Goal: Information Seeking & Learning: Learn about a topic

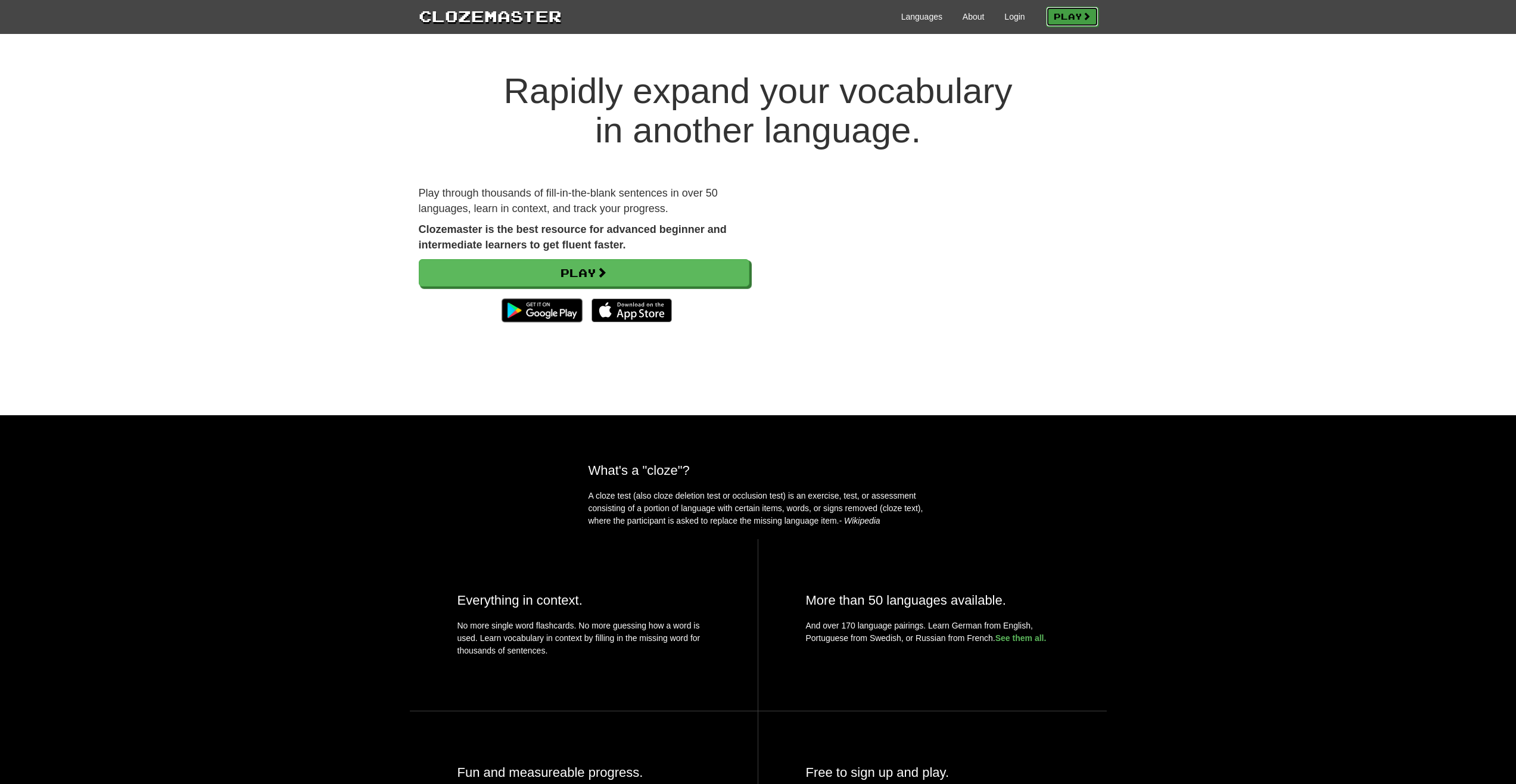
click at [1083, 16] on span at bounding box center [1086, 16] width 8 height 8
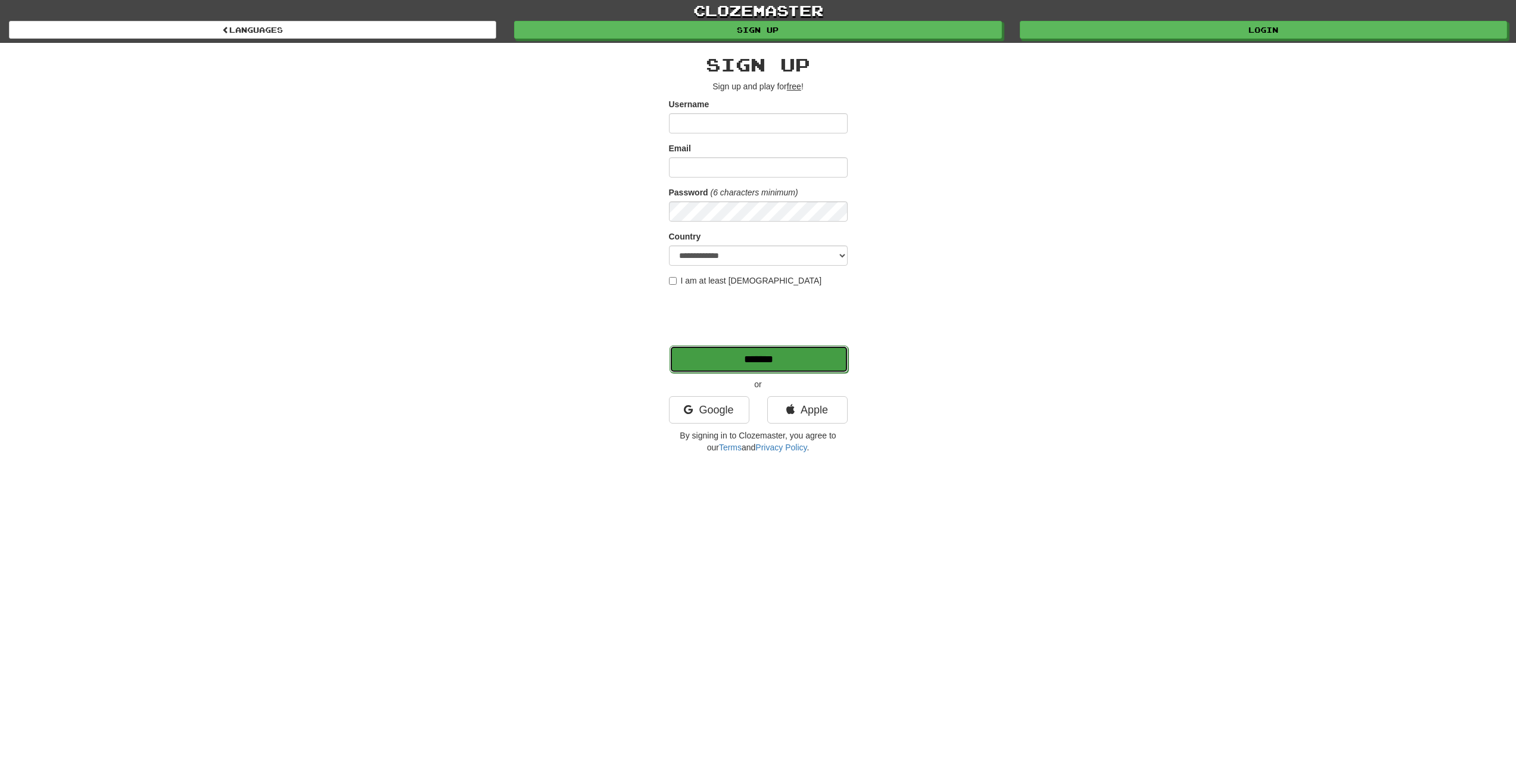
click at [790, 361] on input "*******" at bounding box center [759, 359] width 179 height 27
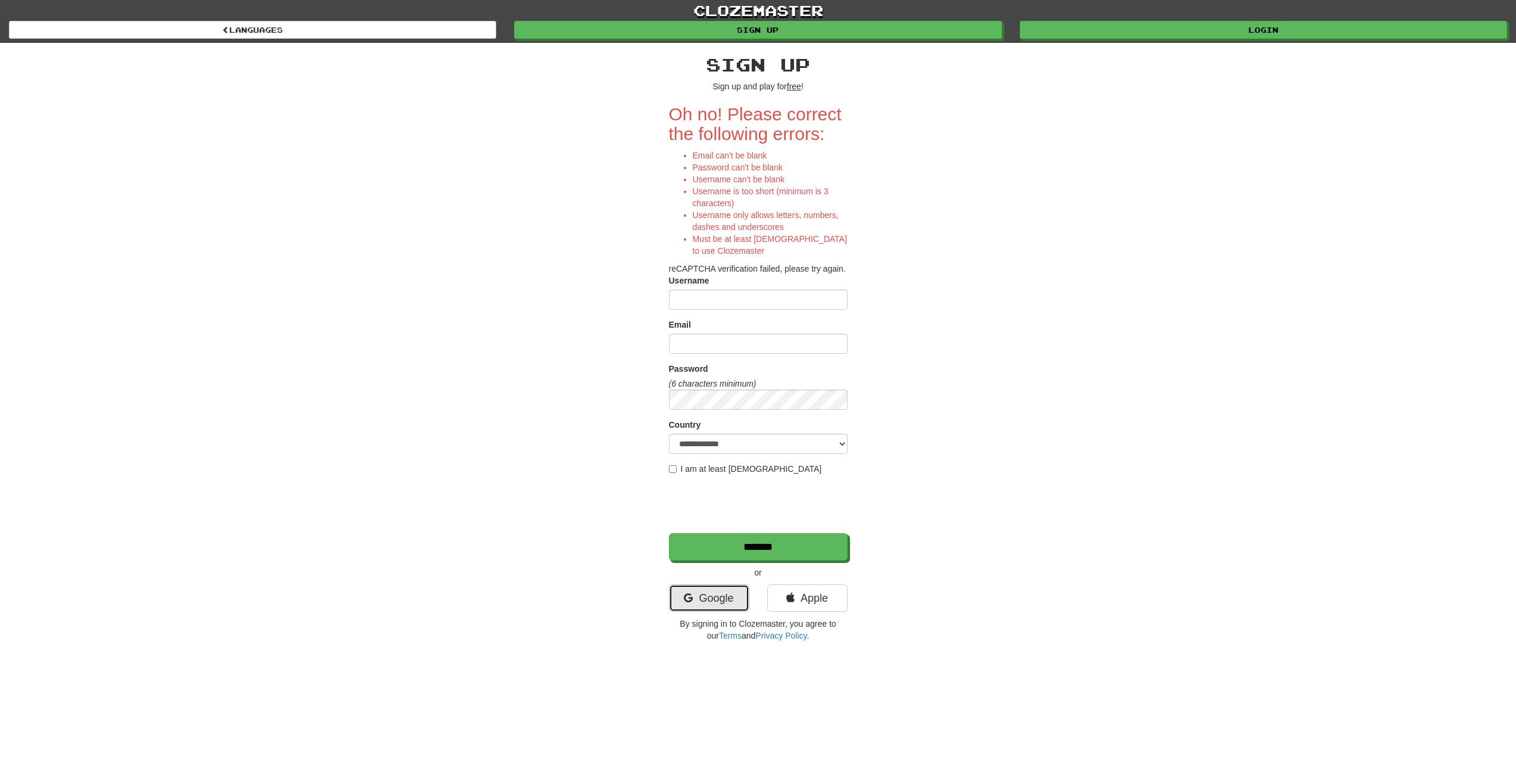
click at [712, 601] on link "Google" at bounding box center [709, 598] width 80 height 27
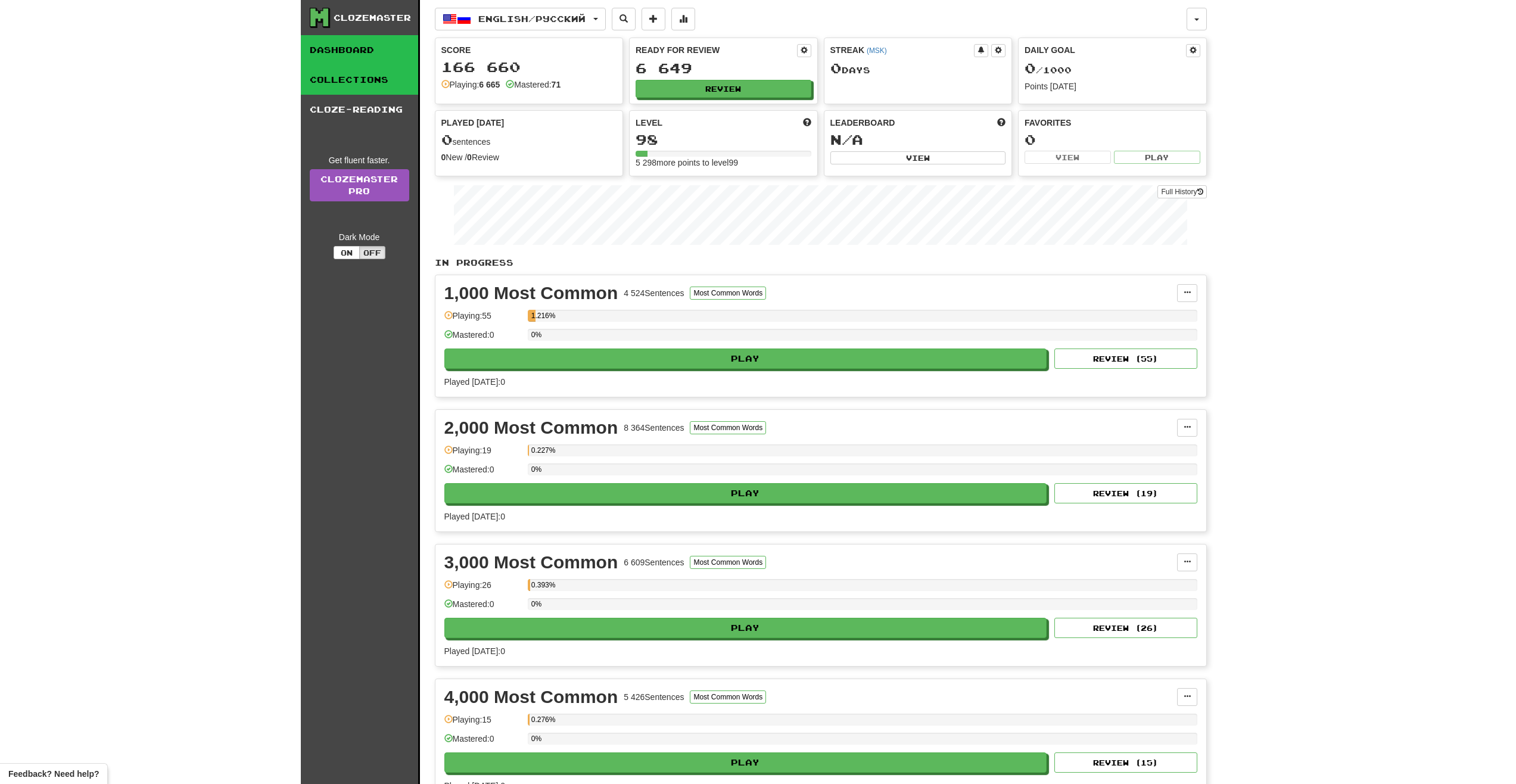
click at [364, 79] on link "Collections" at bounding box center [360, 80] width 117 height 30
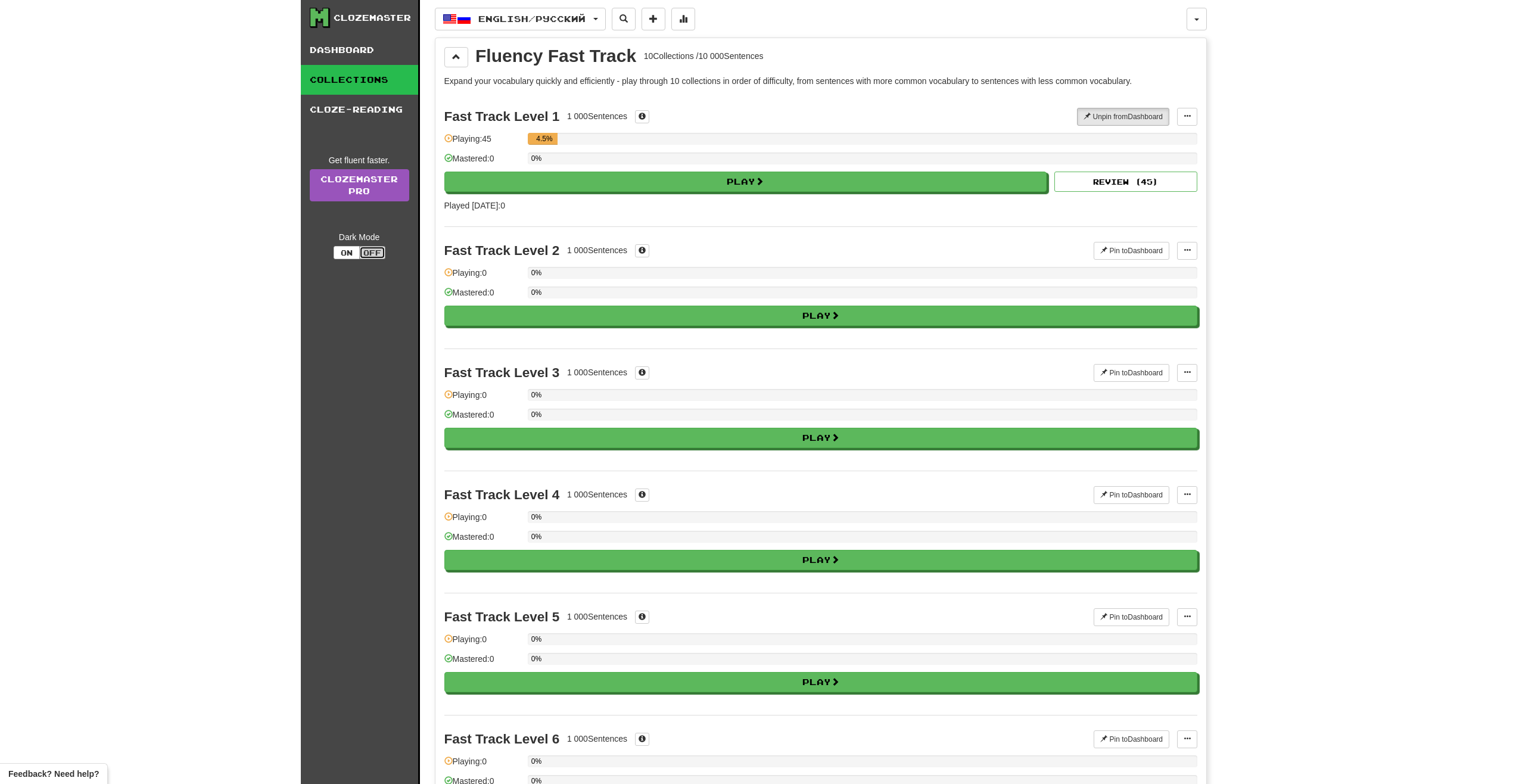
click at [373, 255] on button "Off" at bounding box center [372, 253] width 26 height 13
click at [346, 256] on button "On" at bounding box center [346, 253] width 26 height 13
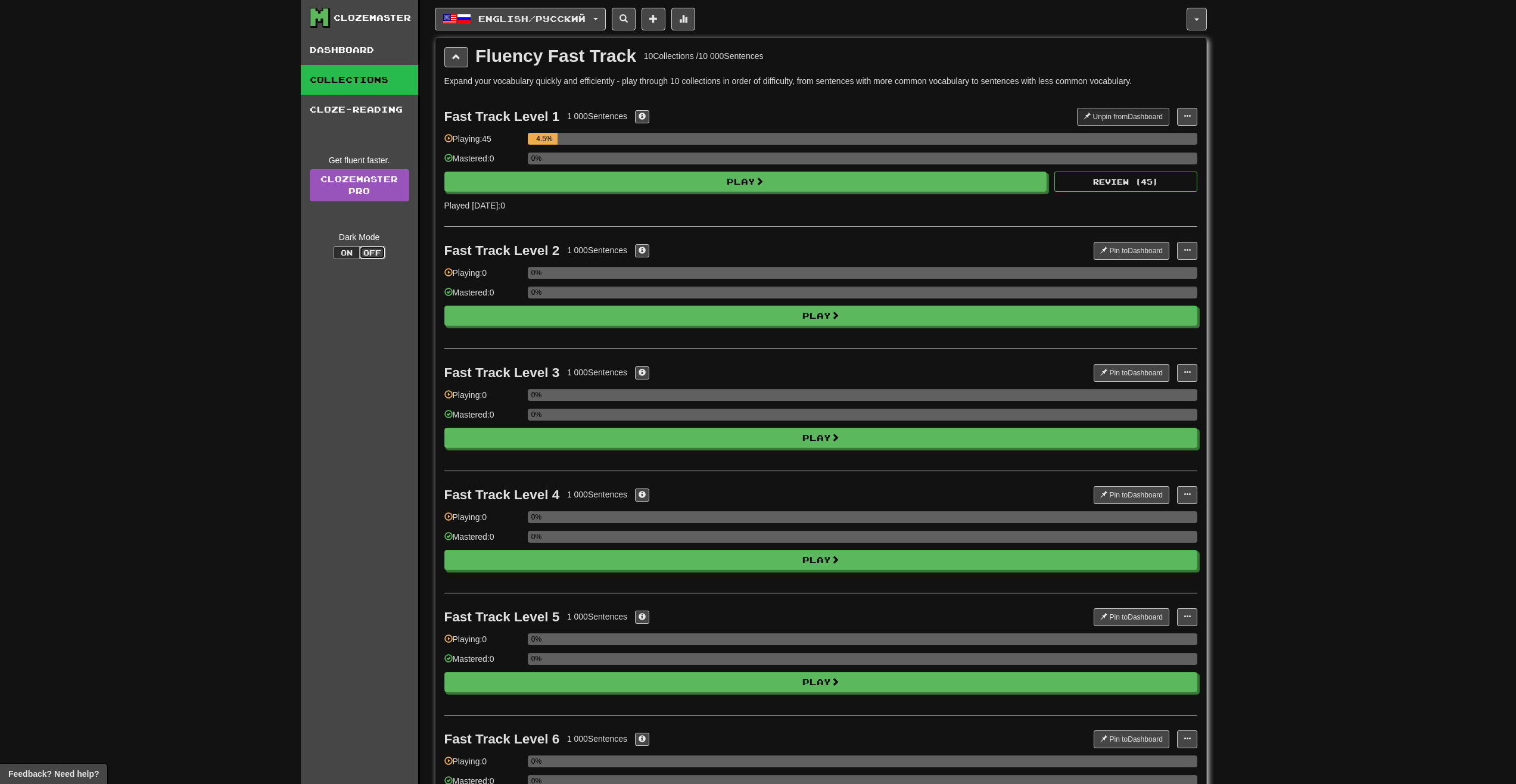
click at [371, 253] on button "Off" at bounding box center [372, 253] width 26 height 13
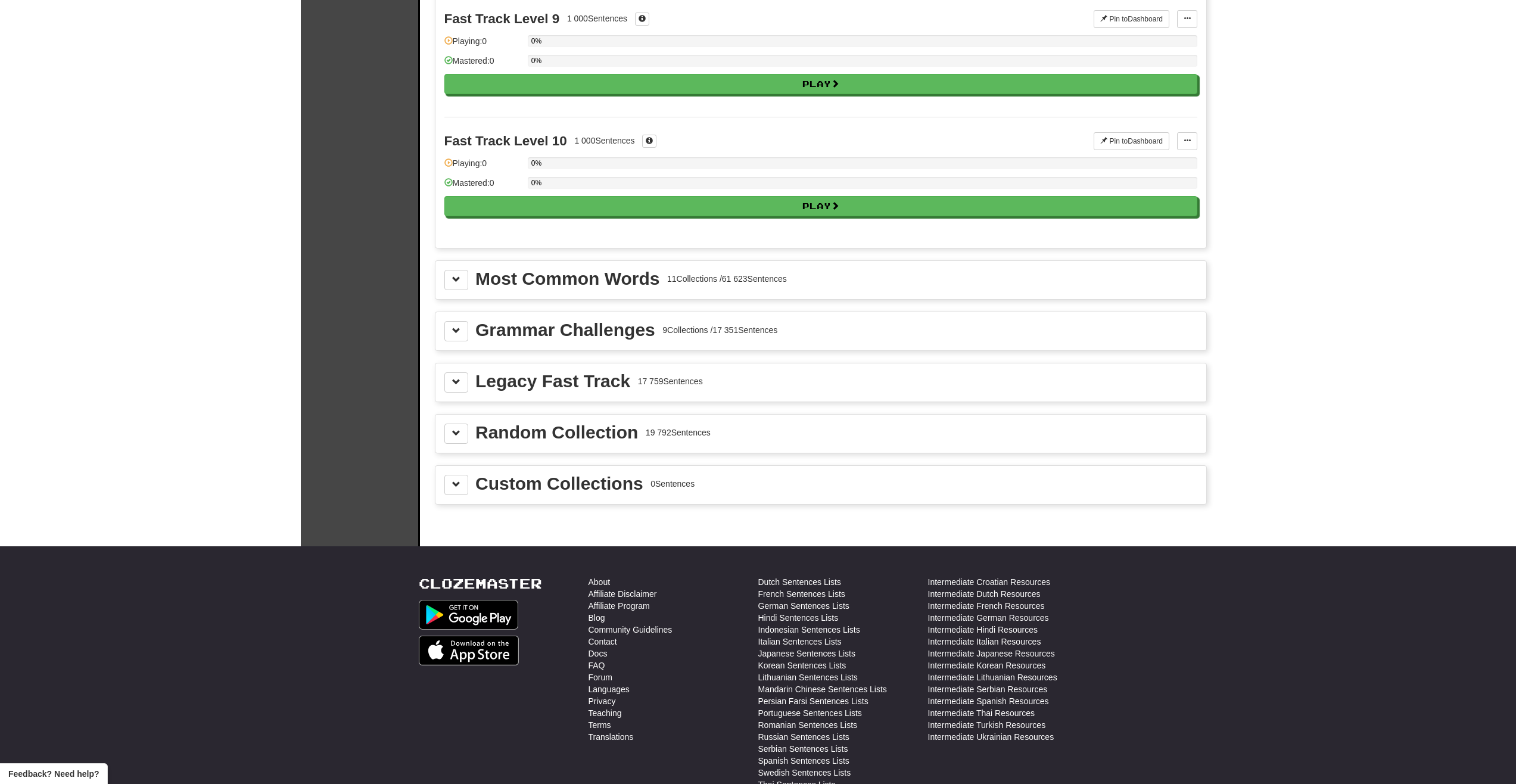
scroll to position [1063, 0]
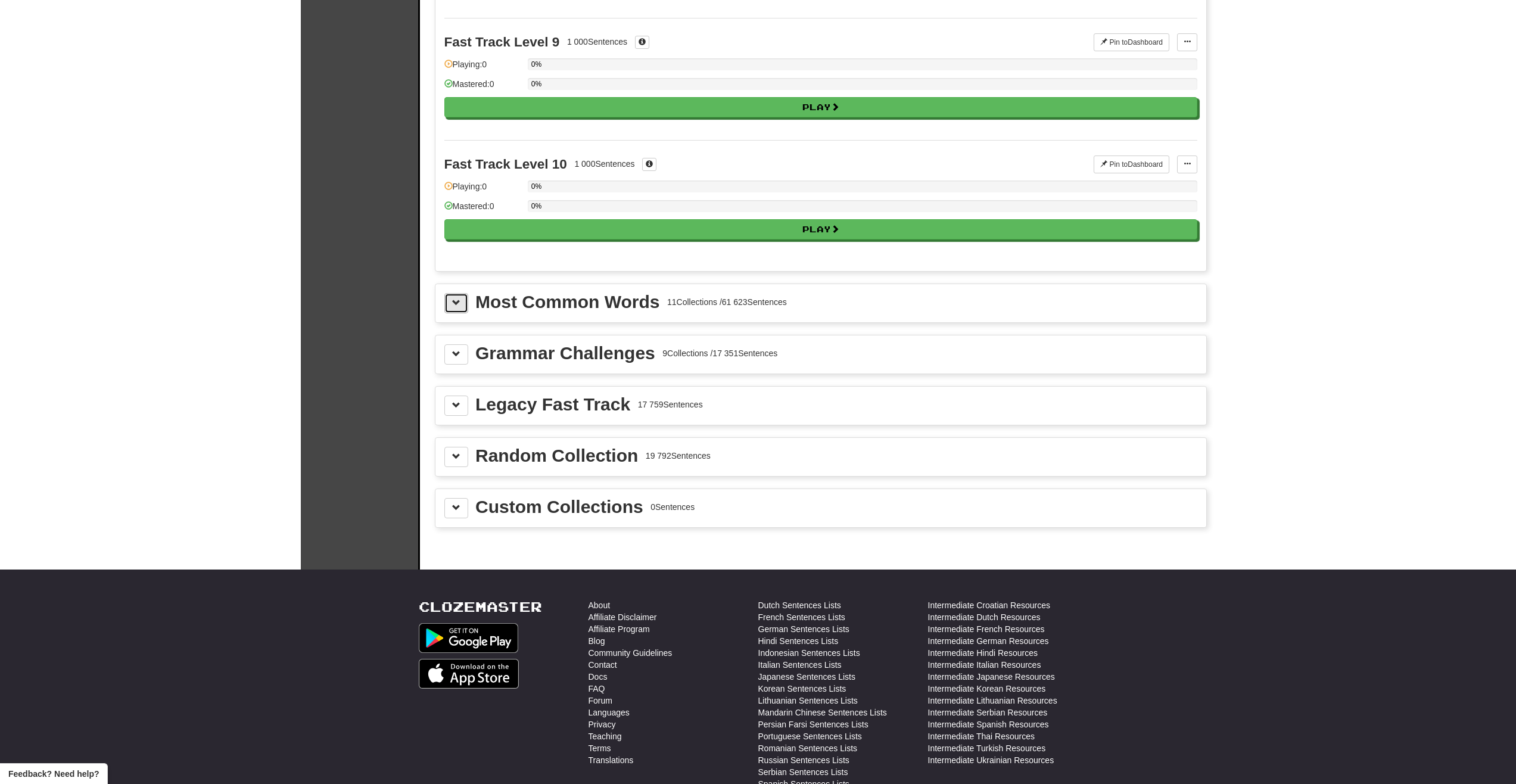
click at [458, 301] on span at bounding box center [456, 302] width 8 height 8
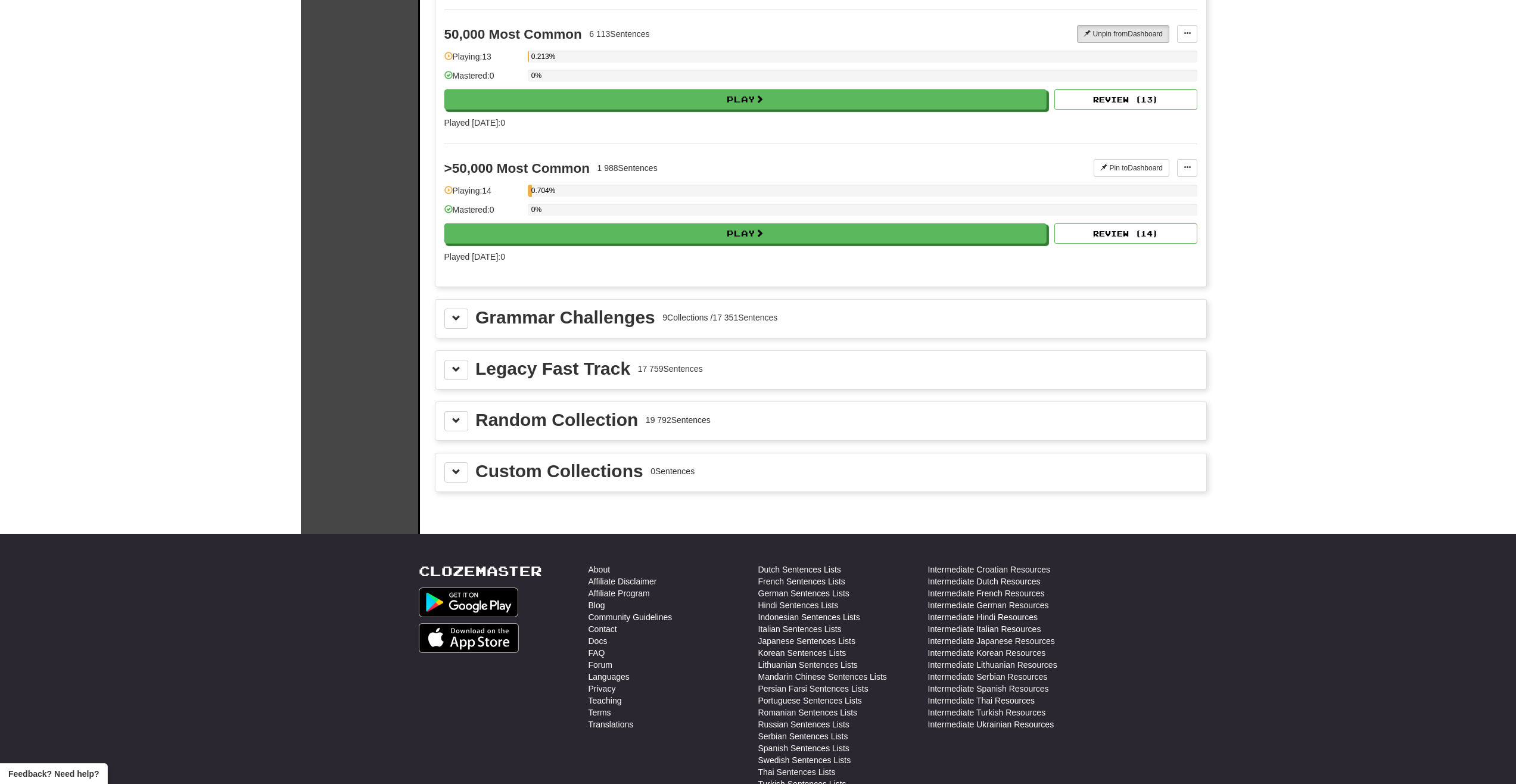
scroll to position [2612, 0]
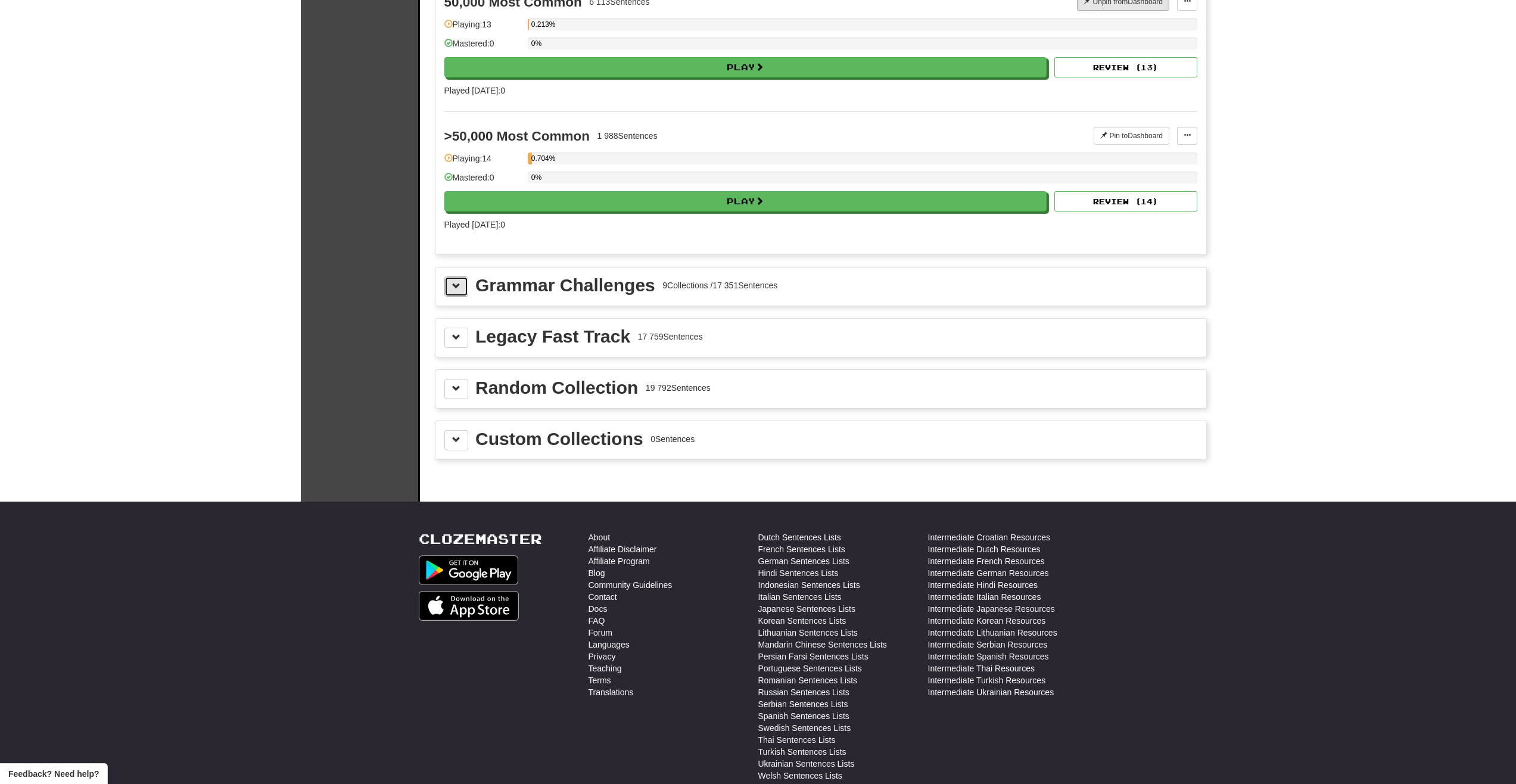
click at [458, 294] on button at bounding box center [456, 286] width 24 height 20
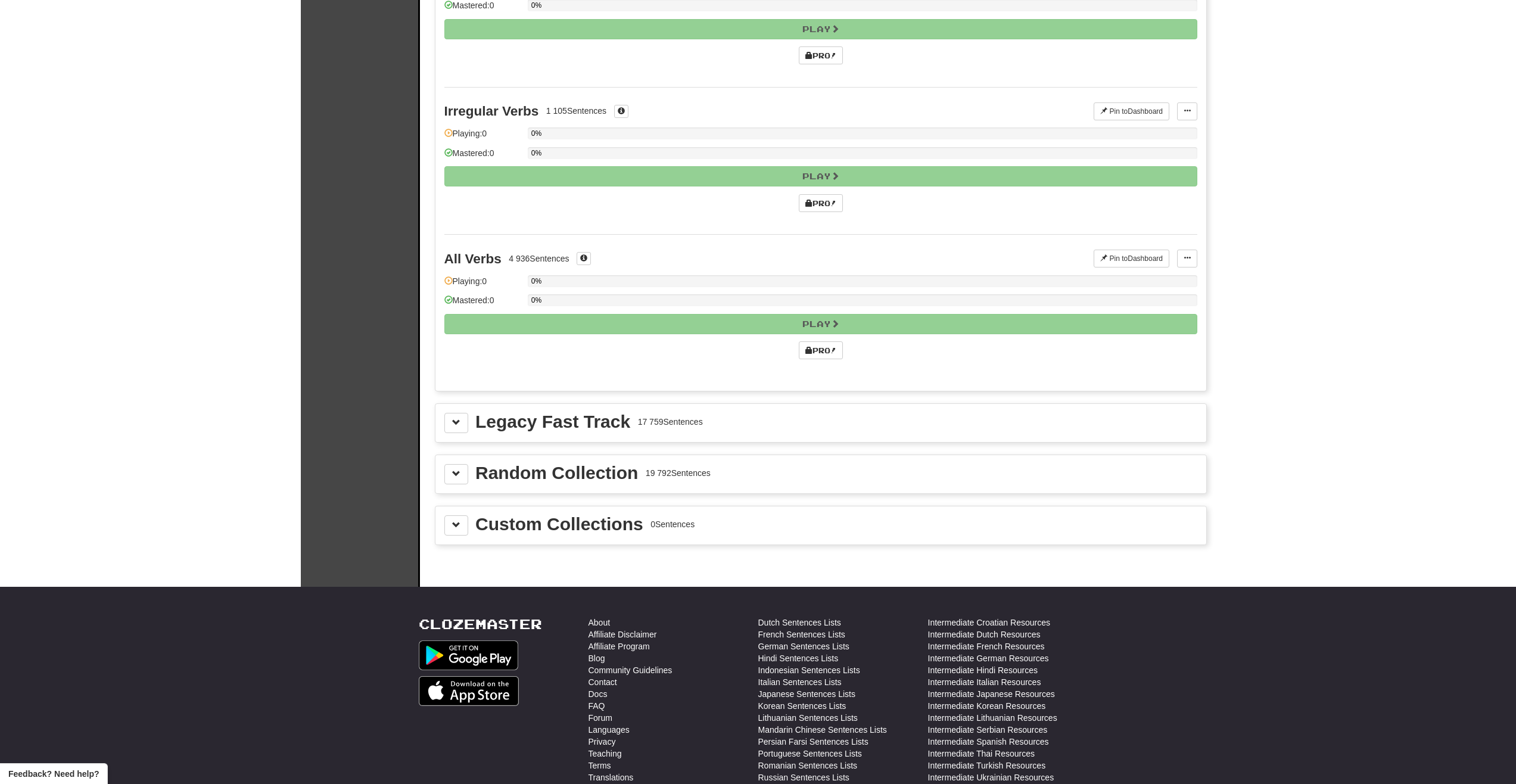
scroll to position [3863, 0]
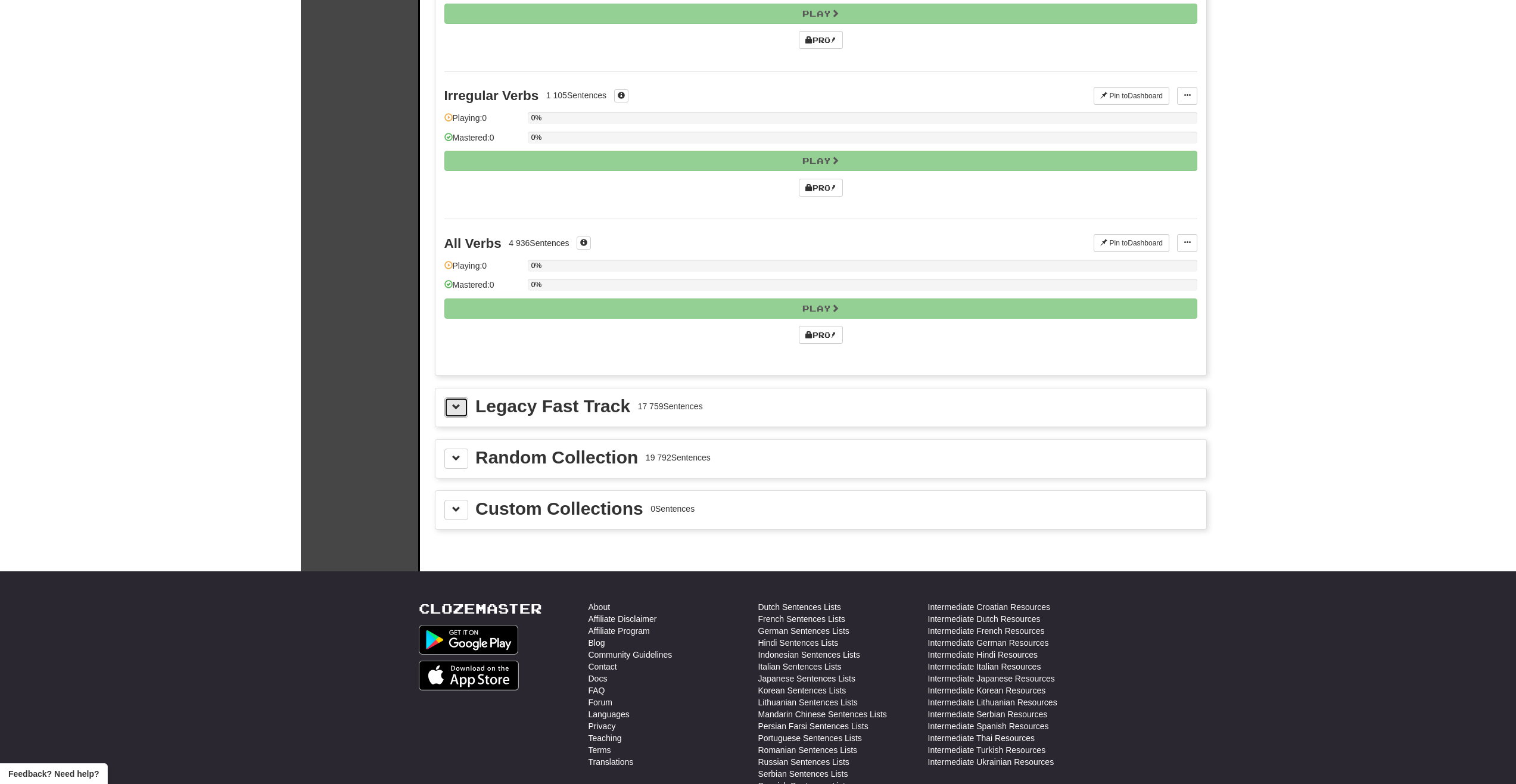
click at [459, 407] on span at bounding box center [456, 407] width 8 height 8
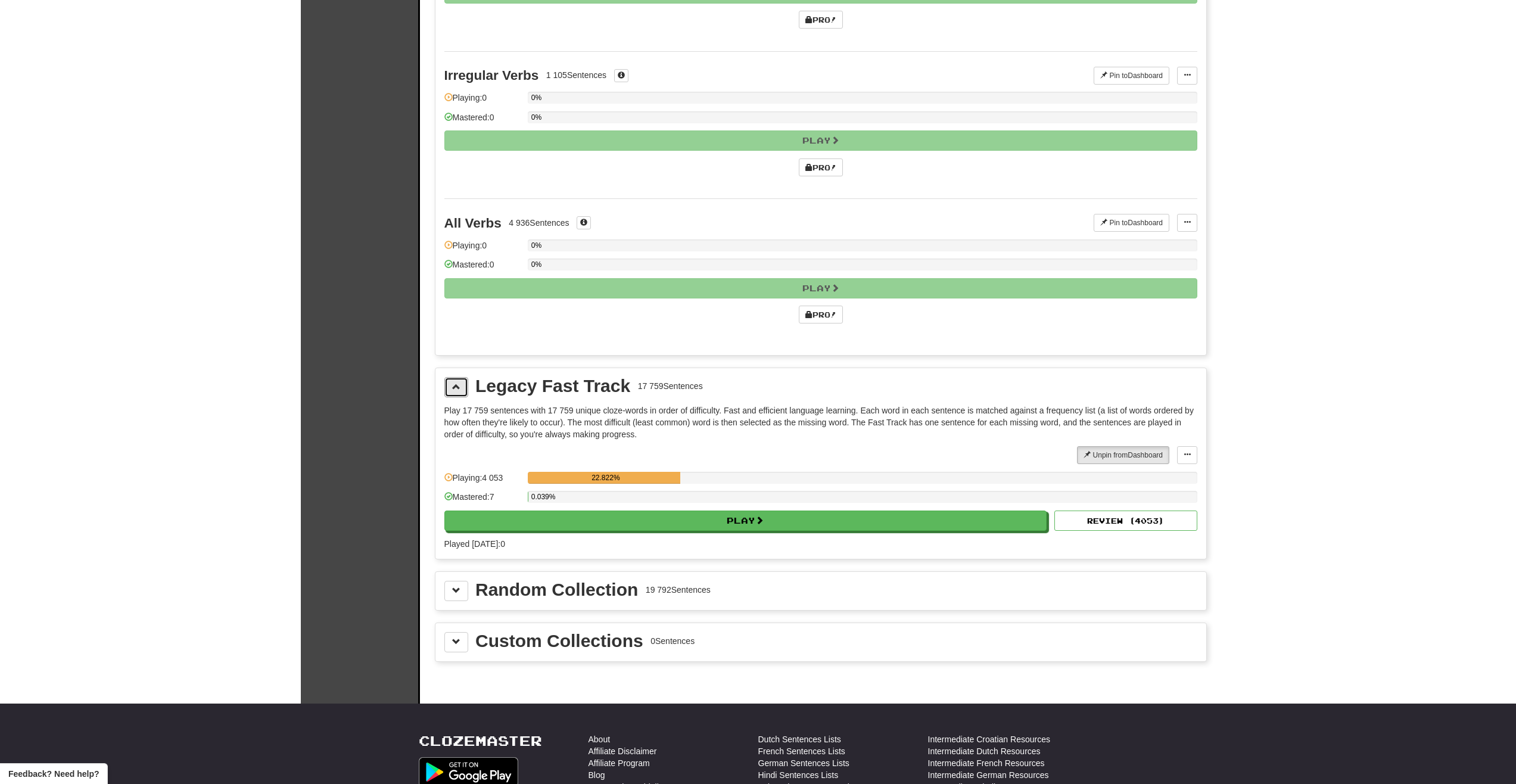
scroll to position [3923, 0]
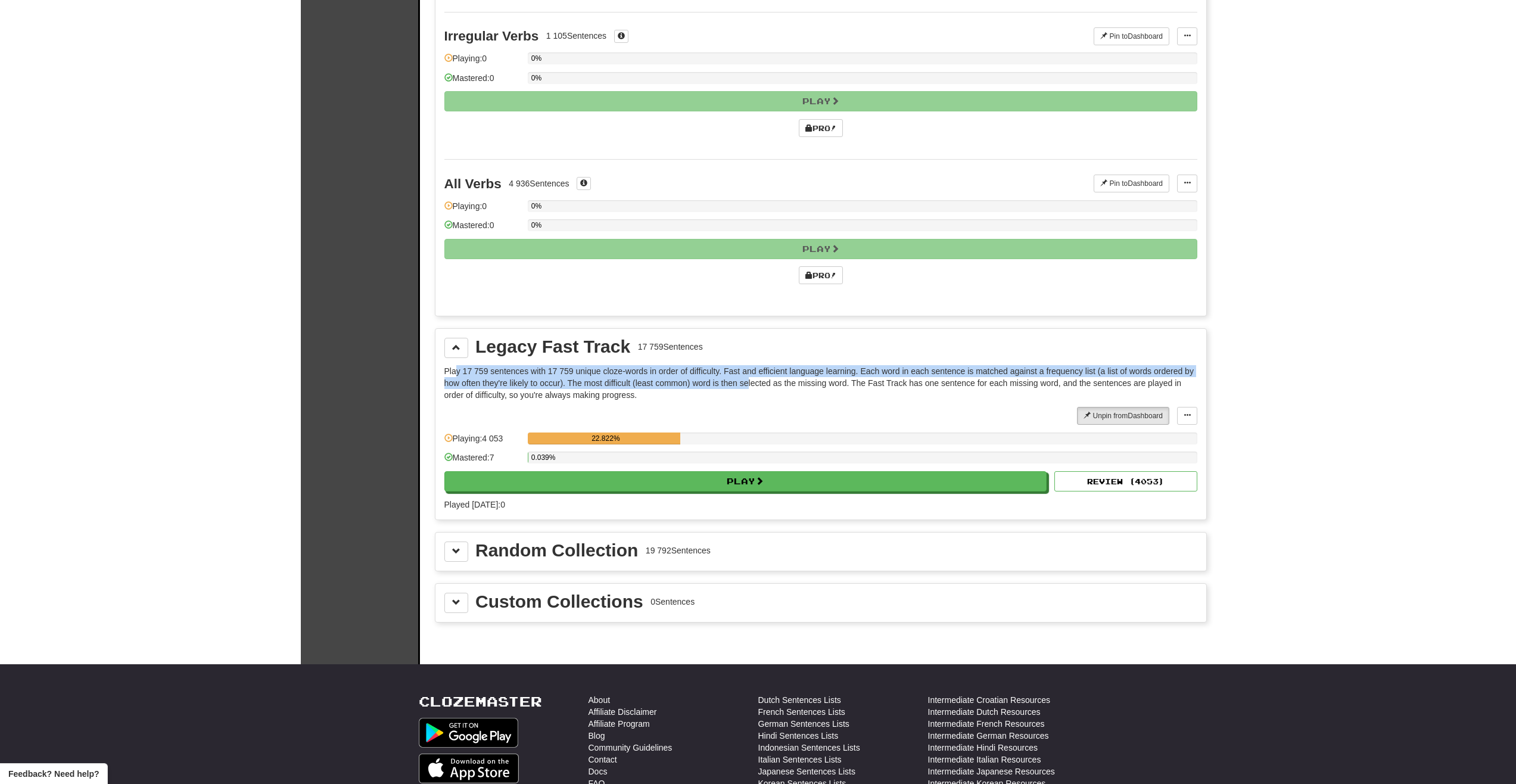
drag, startPoint x: 472, startPoint y: 368, endPoint x: 755, endPoint y: 385, distance: 283.5
click at [750, 386] on p "Play 17 759 sentences with 17 759 unique cloze-words in order of difficulty. Fa…" at bounding box center [820, 383] width 753 height 36
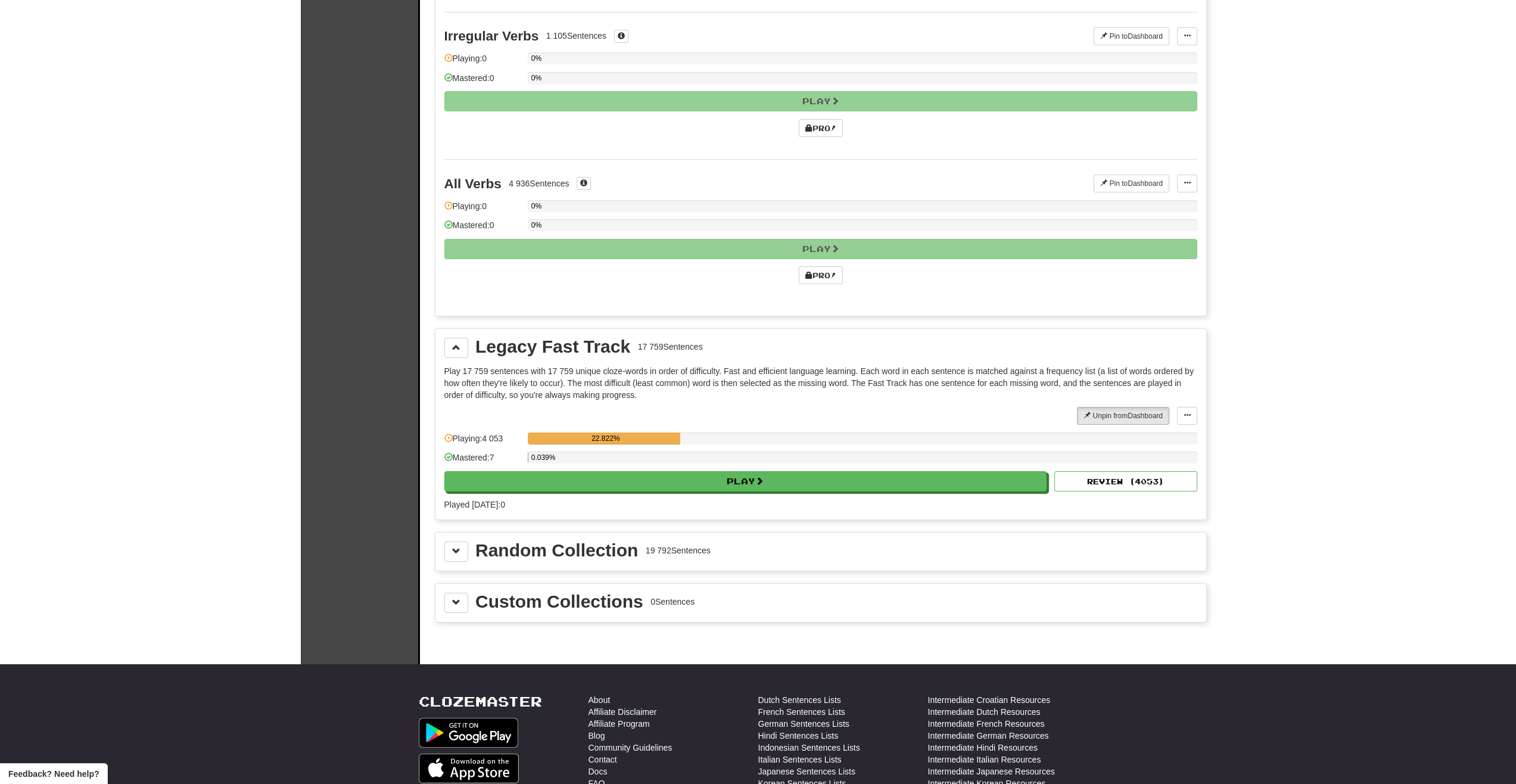
click at [917, 386] on p "Play 17 759 sentences with 17 759 unique cloze-words in order of difficulty. Fa…" at bounding box center [820, 383] width 753 height 36
click at [469, 556] on div "Random Collection 19 792 Sentences" at bounding box center [820, 552] width 753 height 20
click at [458, 545] on button at bounding box center [456, 552] width 24 height 20
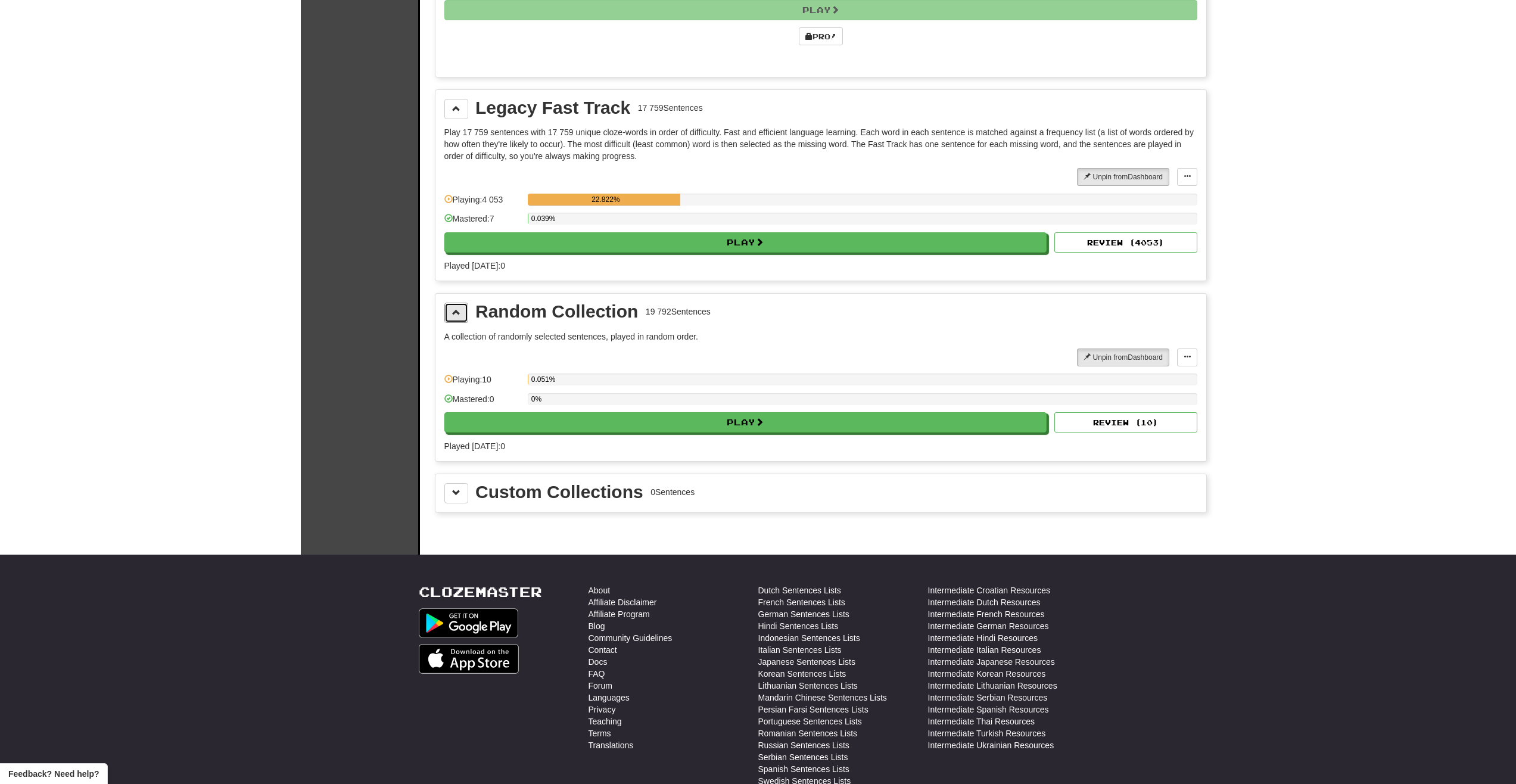
scroll to position [4280, 0]
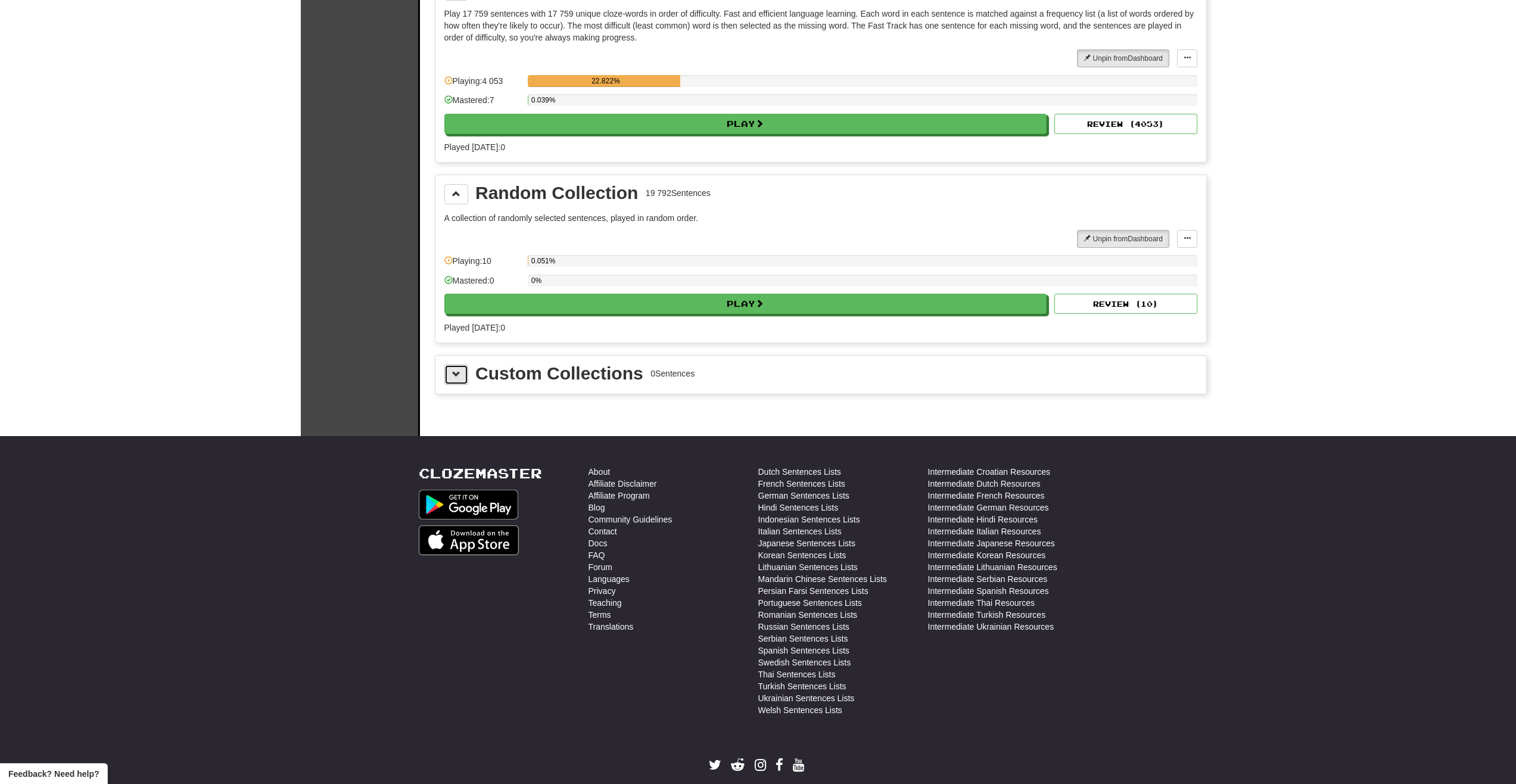
click at [451, 378] on button at bounding box center [456, 375] width 24 height 20
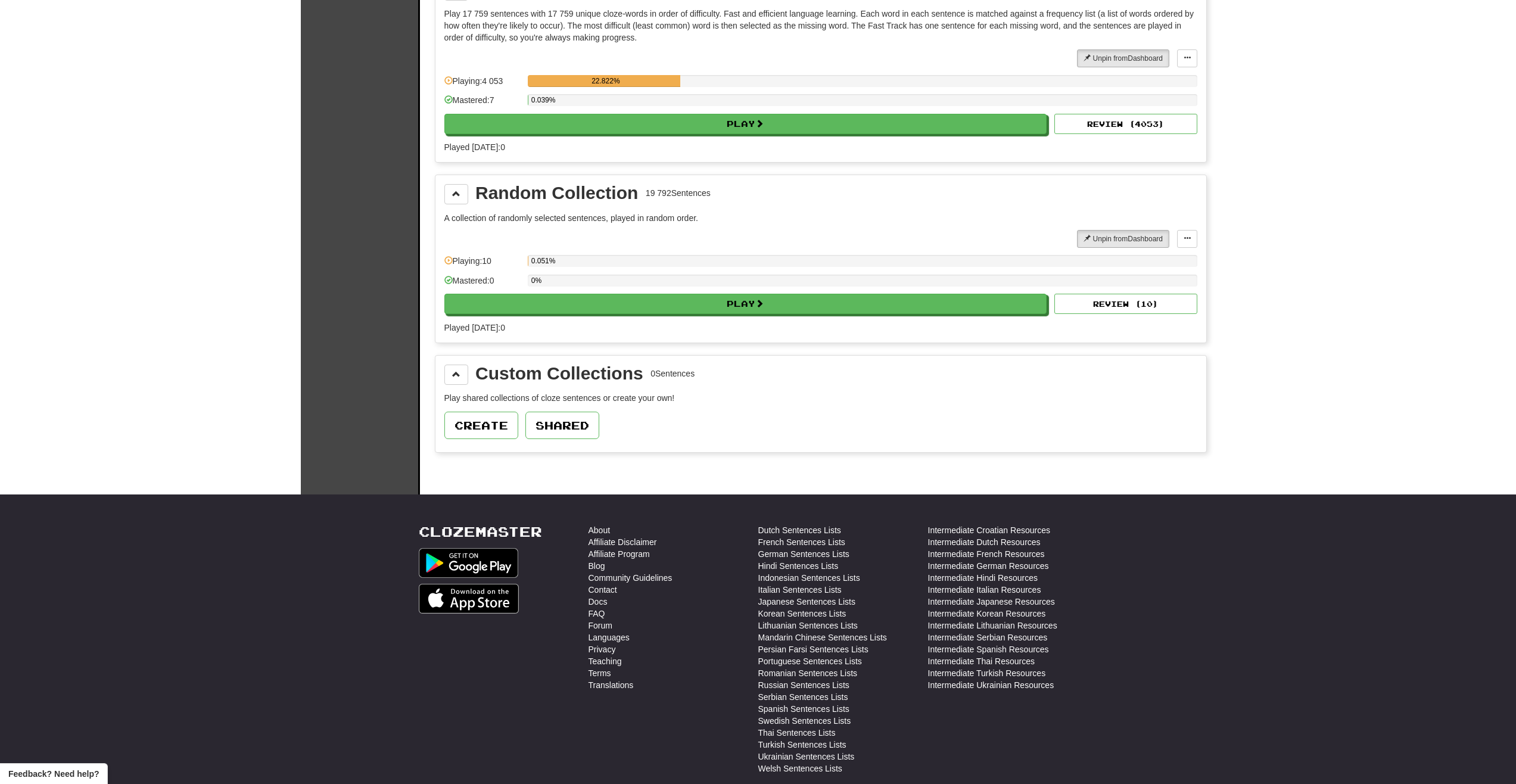
click at [461, 387] on div "Custom Collections 0 Sentences Play shared collections of cloze sentences or cr…" at bounding box center [820, 404] width 771 height 97
click at [463, 379] on button at bounding box center [456, 375] width 24 height 20
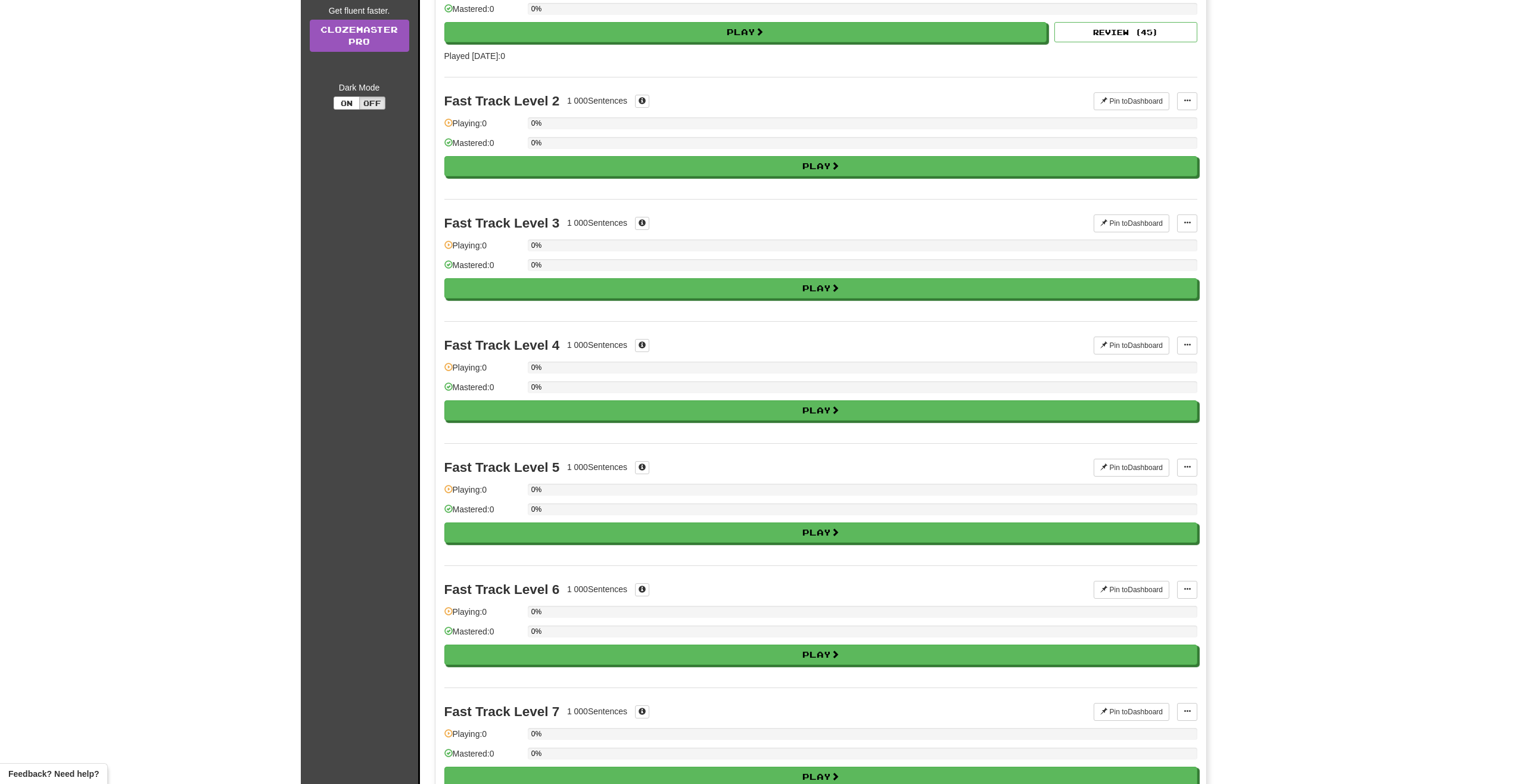
scroll to position [0, 0]
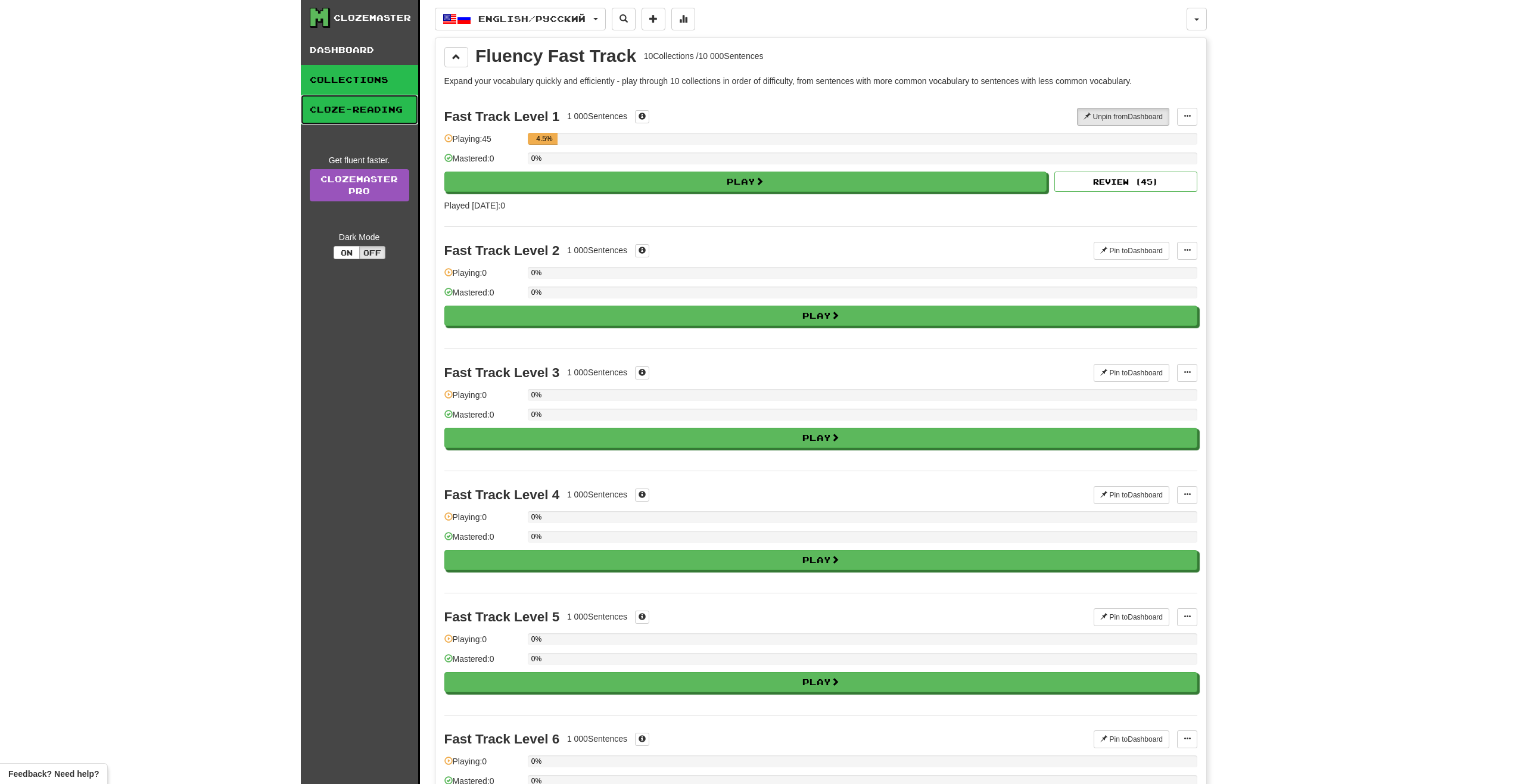
click at [364, 120] on link "Cloze-Reading" at bounding box center [360, 109] width 117 height 30
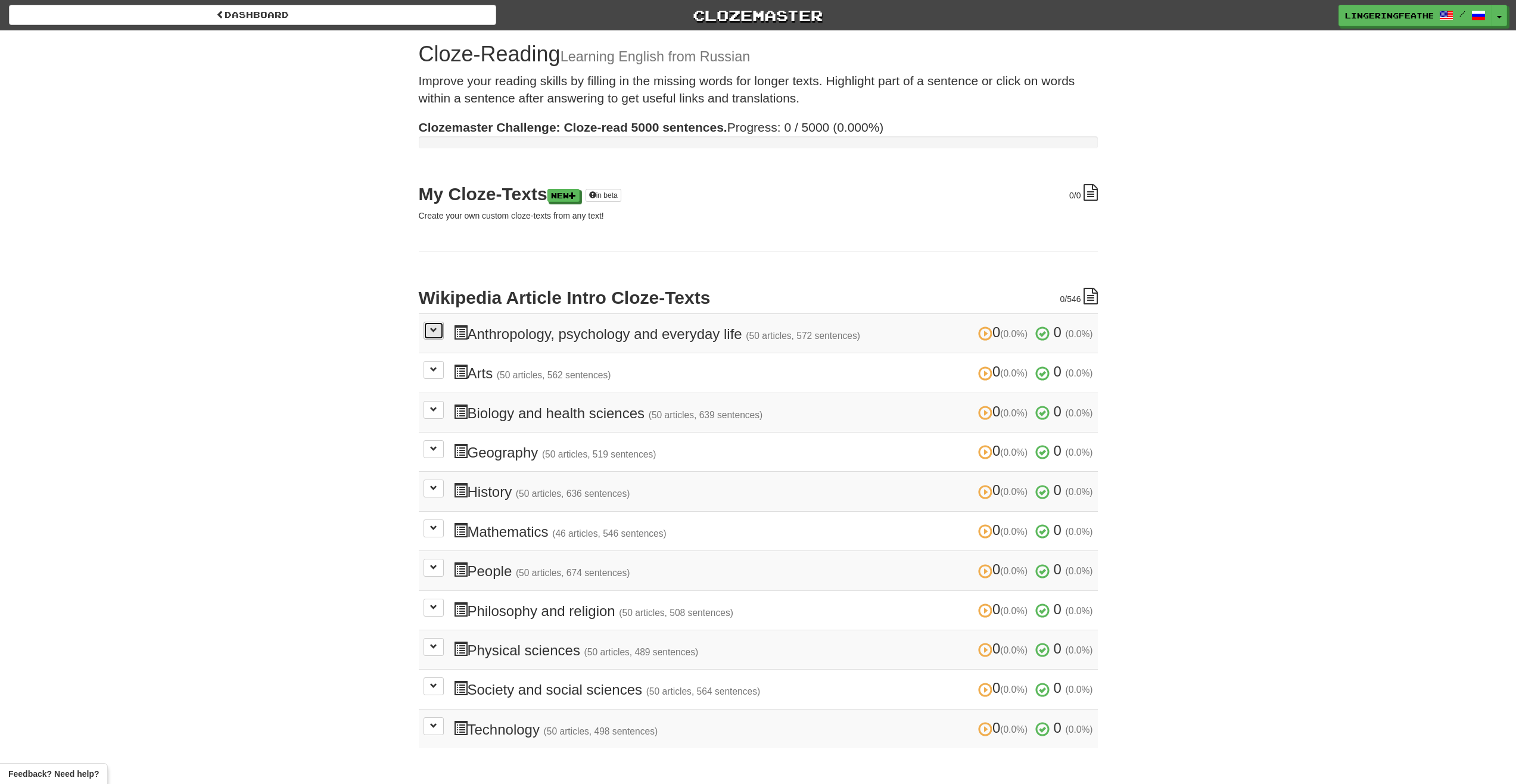
click at [438, 329] on button at bounding box center [434, 330] width 20 height 18
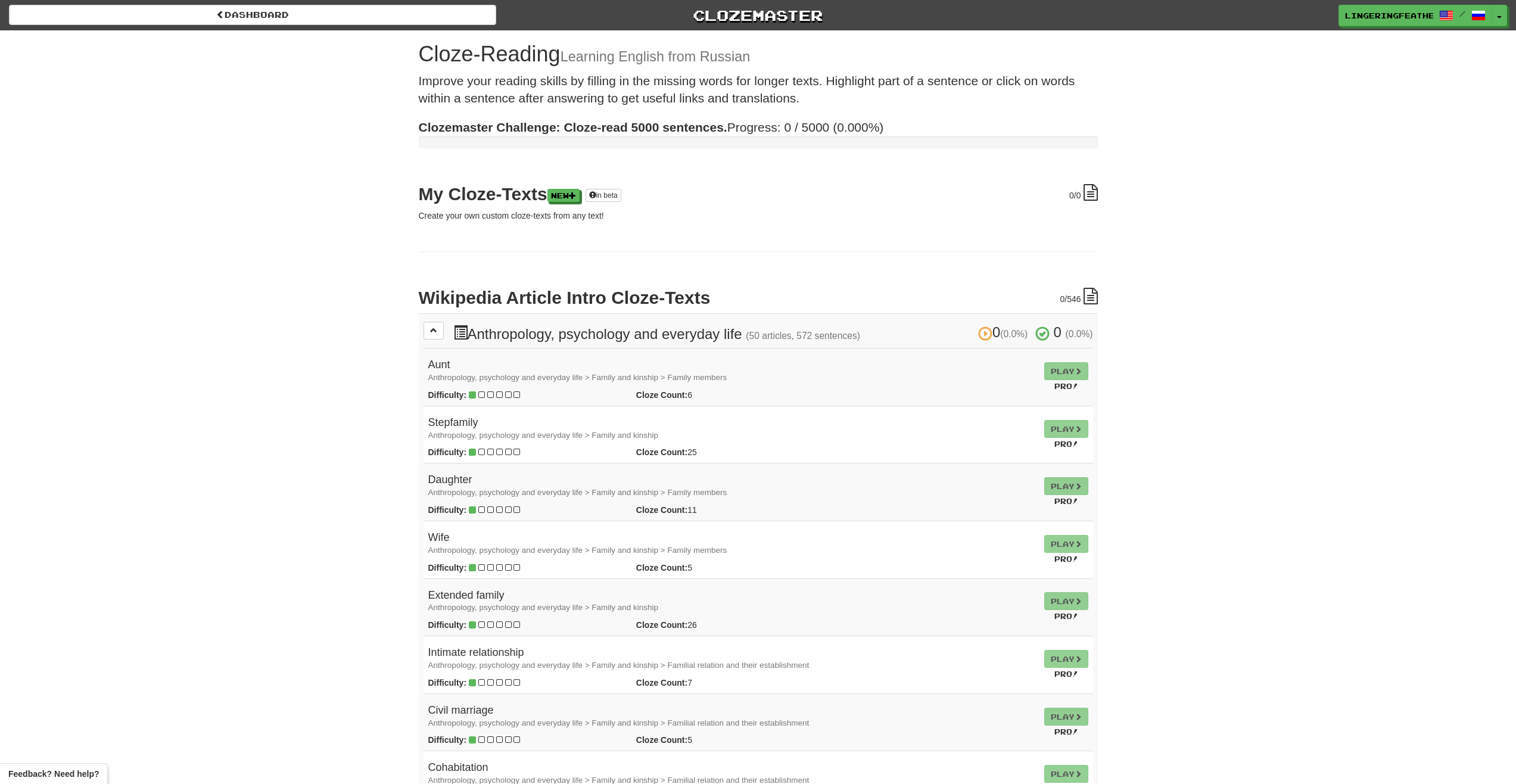
click at [1067, 370] on td "Play Pro!" at bounding box center [1066, 377] width 53 height 58
click at [433, 331] on span at bounding box center [433, 330] width 7 height 7
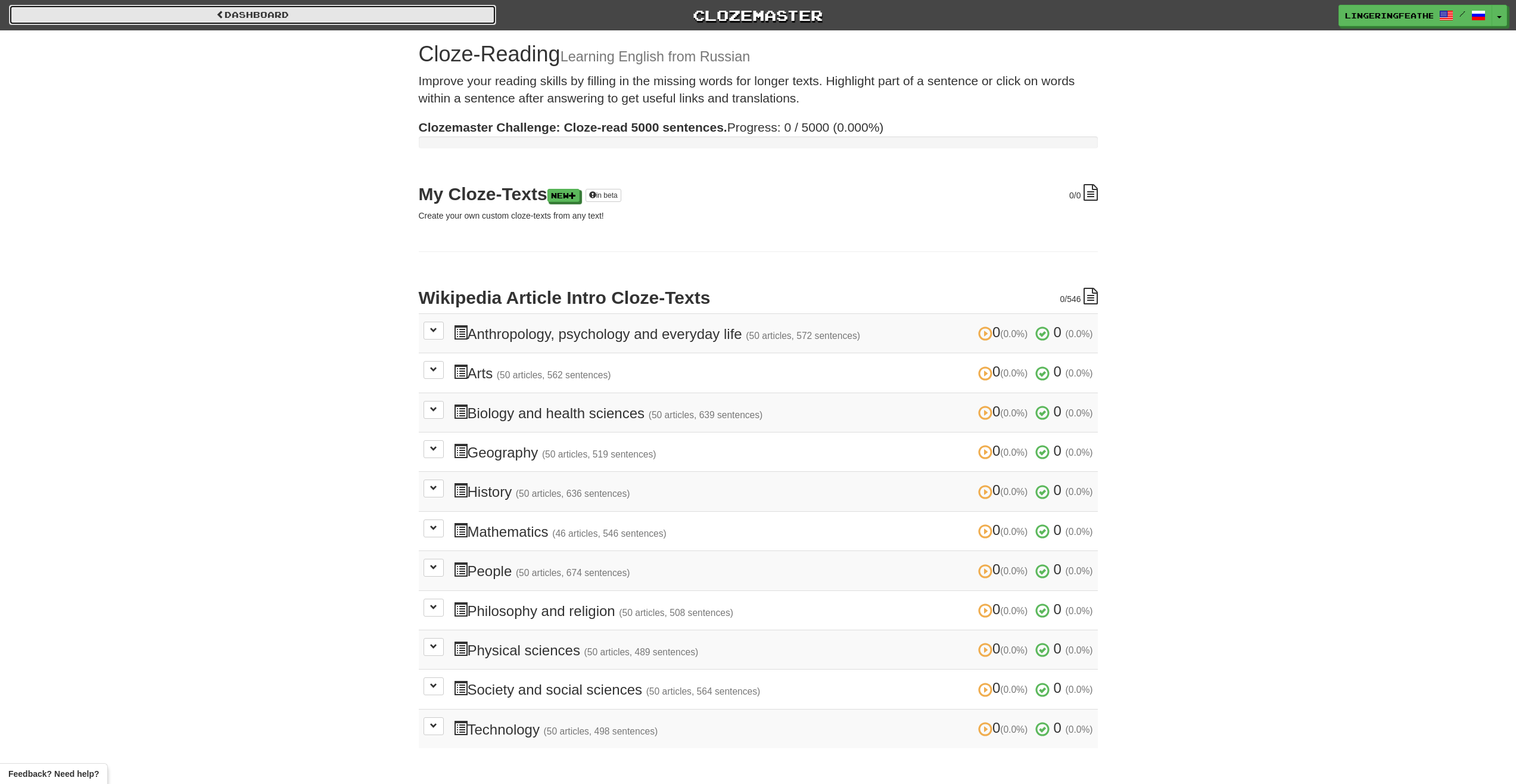
click at [352, 18] on link "Dashboard" at bounding box center [253, 15] width 488 height 20
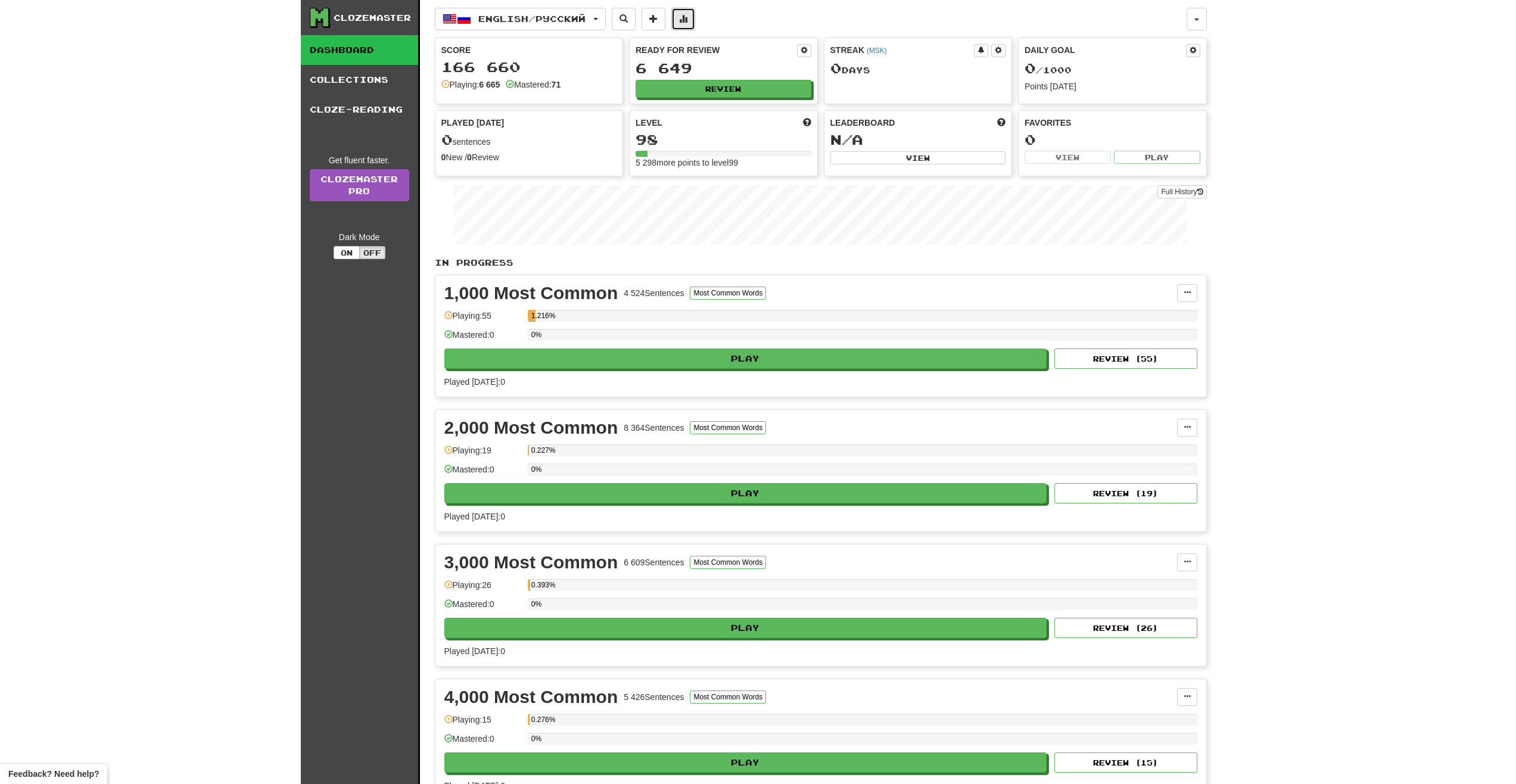
click at [691, 25] on button at bounding box center [683, 19] width 24 height 23
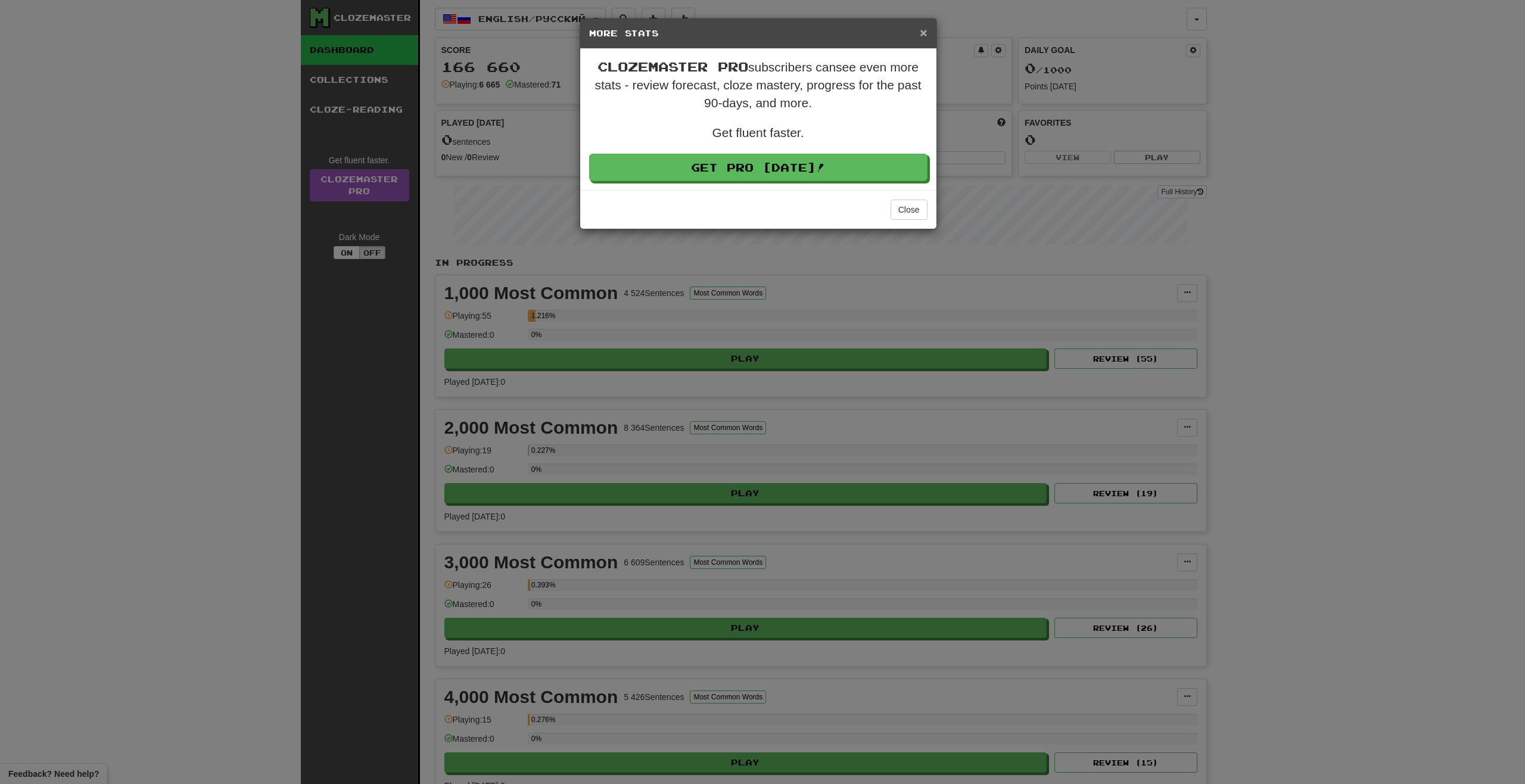
click at [926, 36] on span "×" at bounding box center [923, 32] width 7 height 14
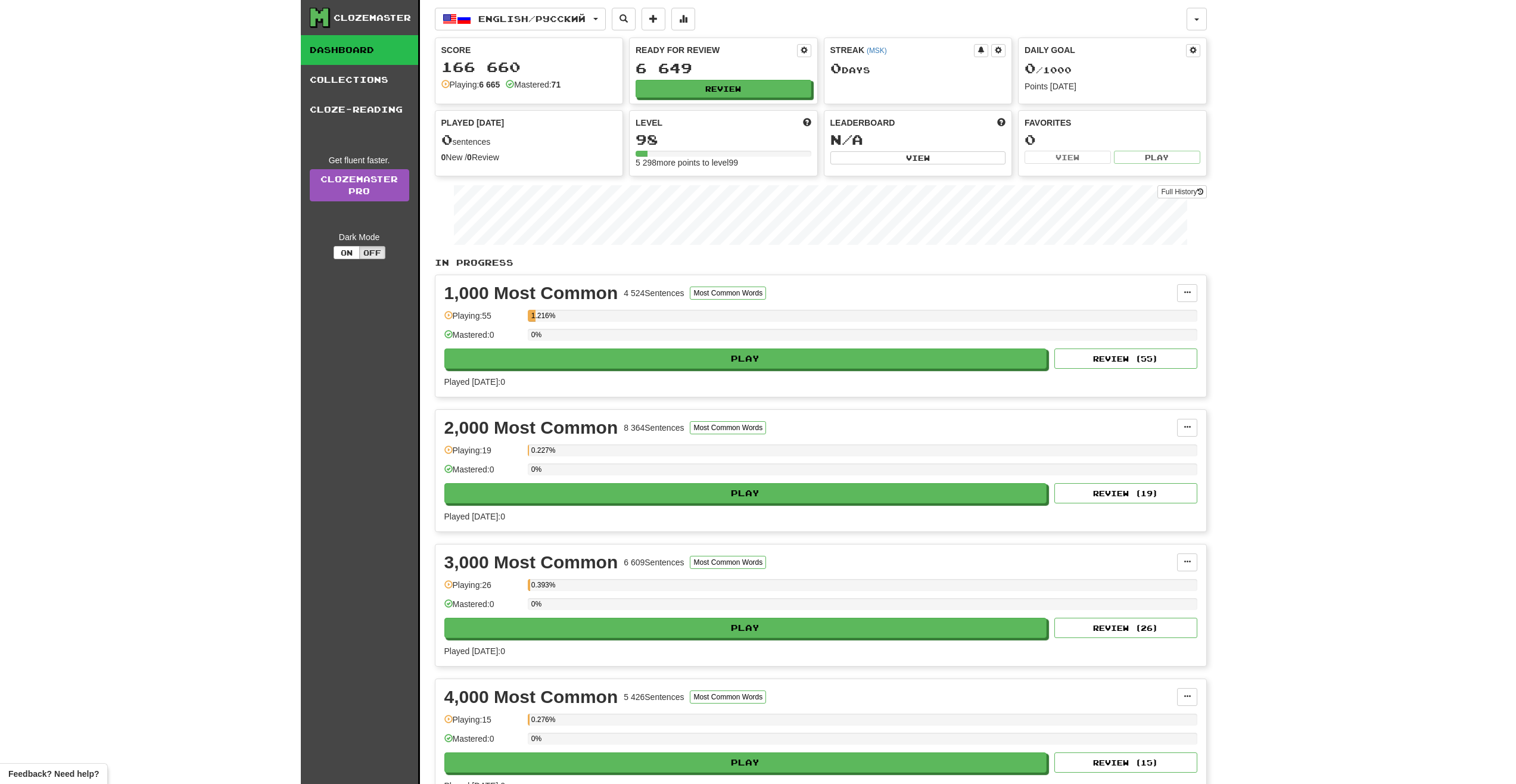
drag, startPoint x: 594, startPoint y: 86, endPoint x: 575, endPoint y: 84, distance: 19.1
click at [575, 84] on div "Playing: 6 665 Mastered: 71" at bounding box center [530, 85] width 176 height 12
click at [489, 85] on strong "6 665" at bounding box center [489, 84] width 21 height 10
click at [381, 89] on link "Collections" at bounding box center [360, 80] width 117 height 30
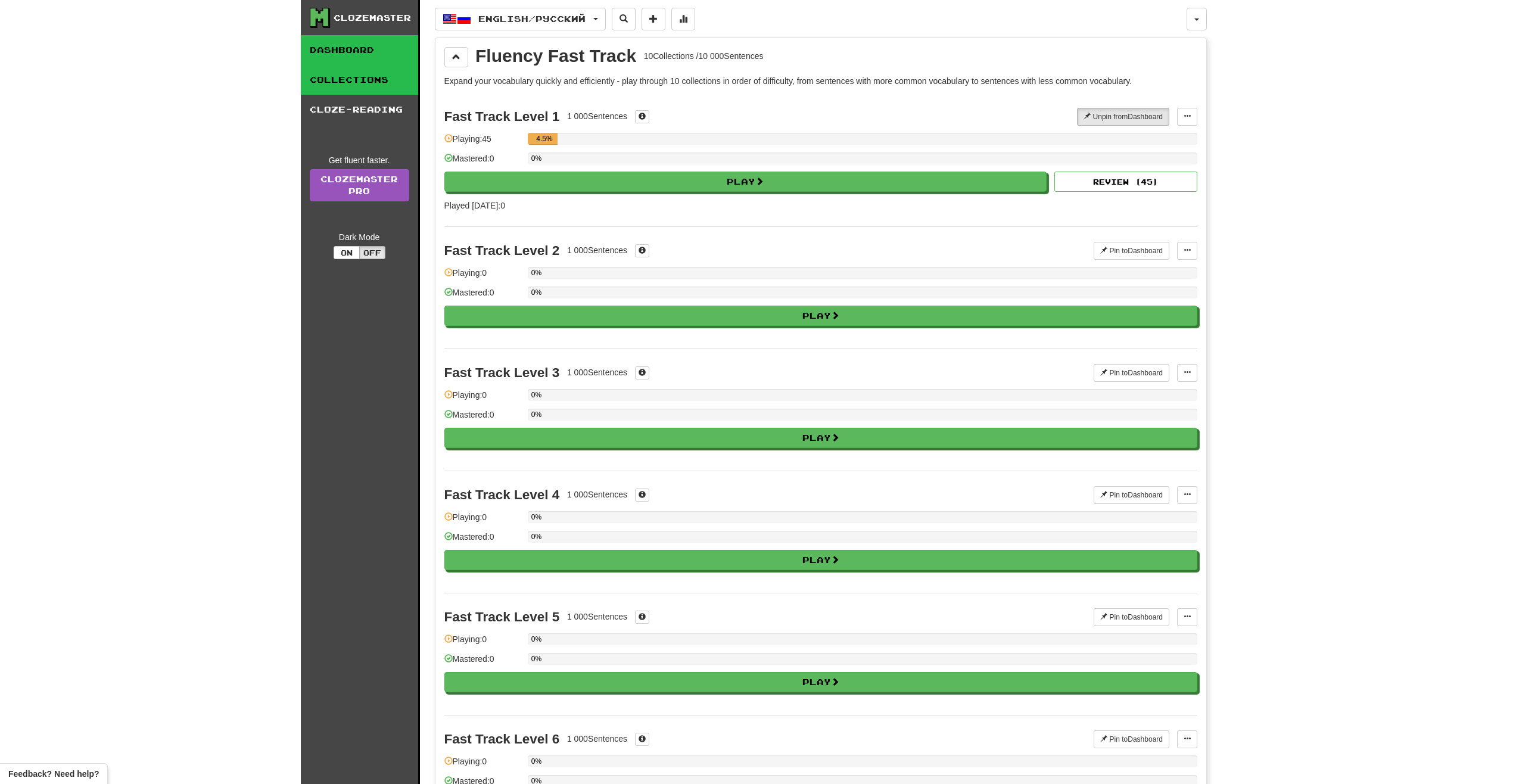
click at [373, 50] on link "Dashboard" at bounding box center [360, 50] width 117 height 30
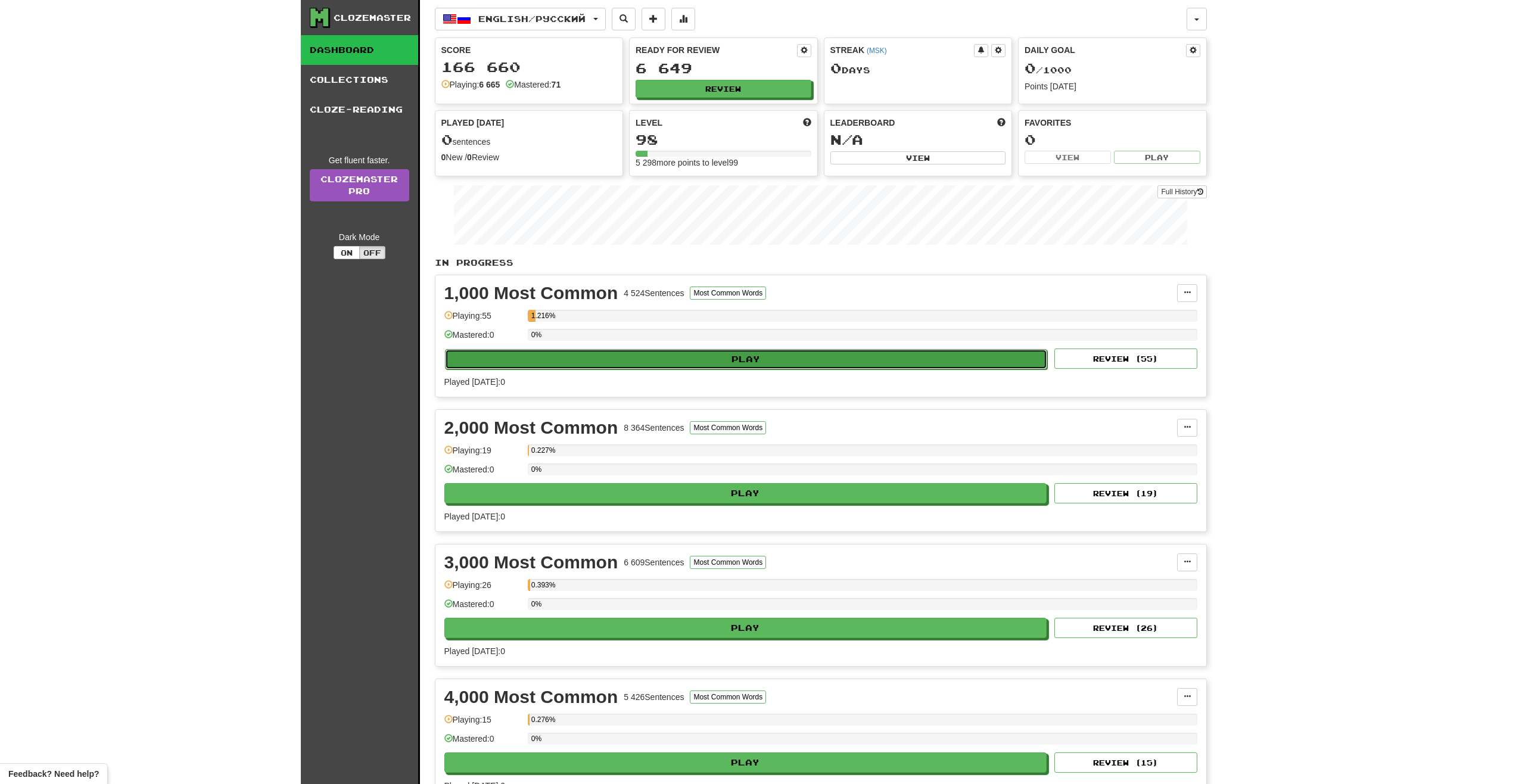
click at [800, 368] on button "Play" at bounding box center [746, 360] width 603 height 20
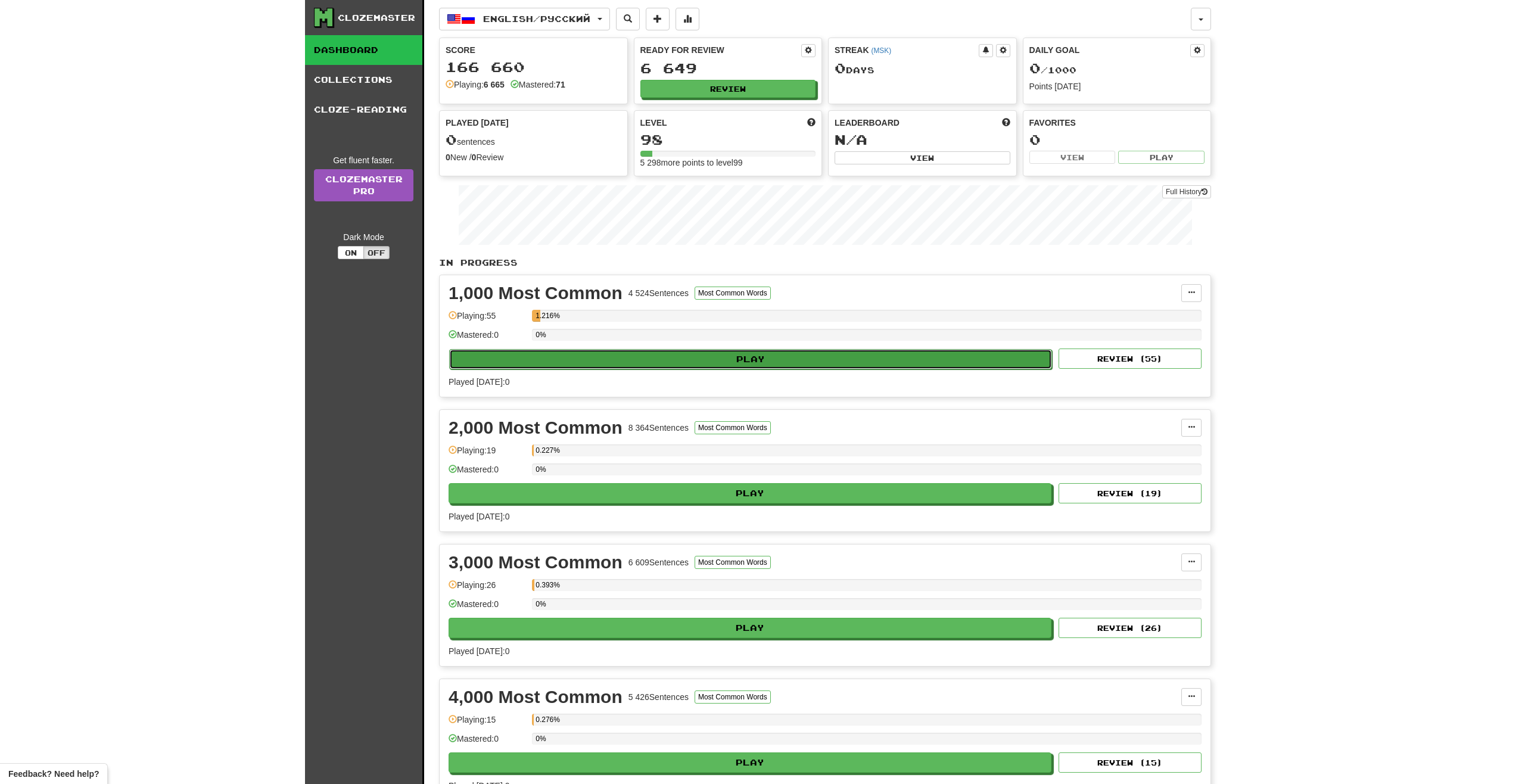
select select "**"
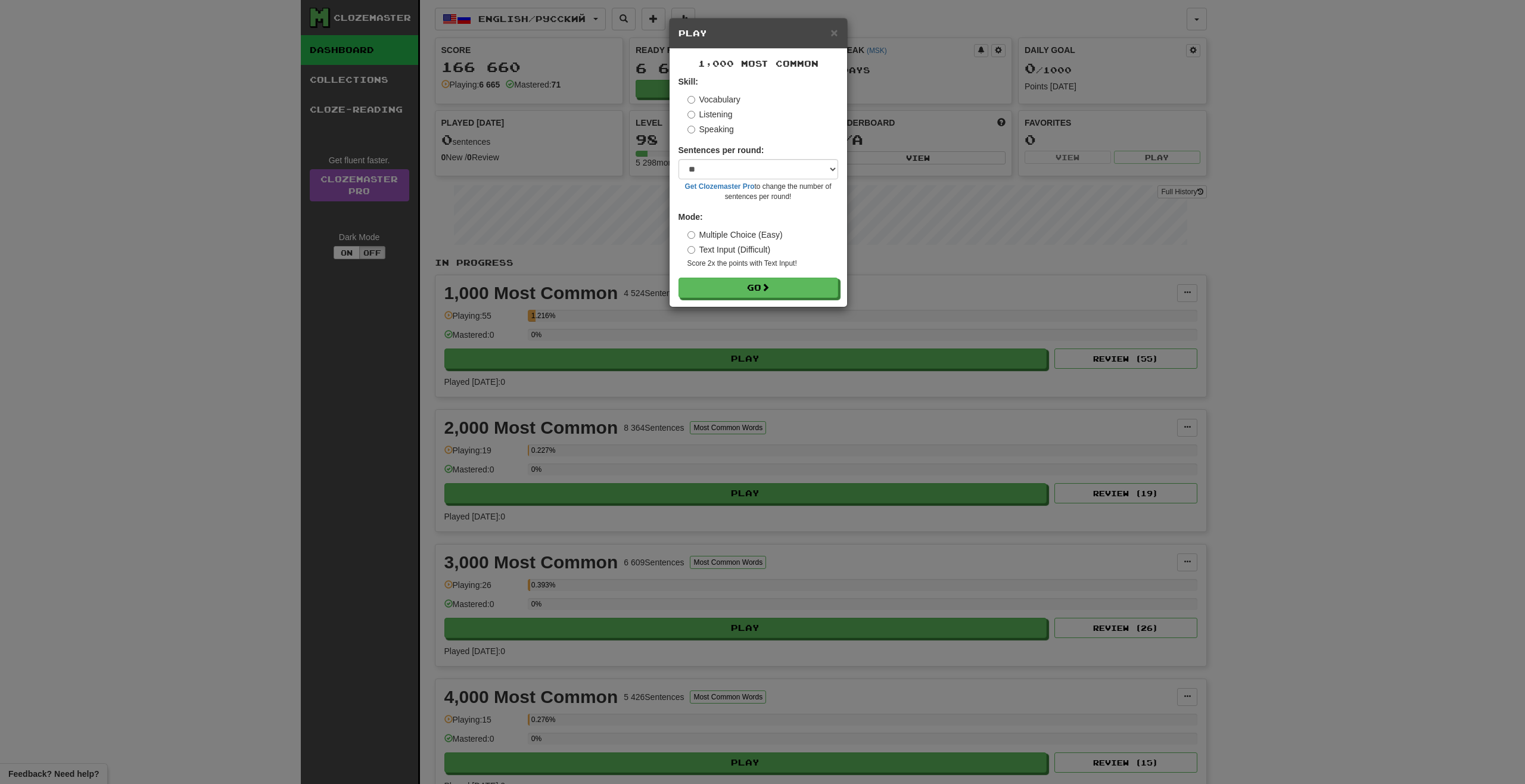
click at [731, 114] on label "Listening" at bounding box center [710, 114] width 45 height 12
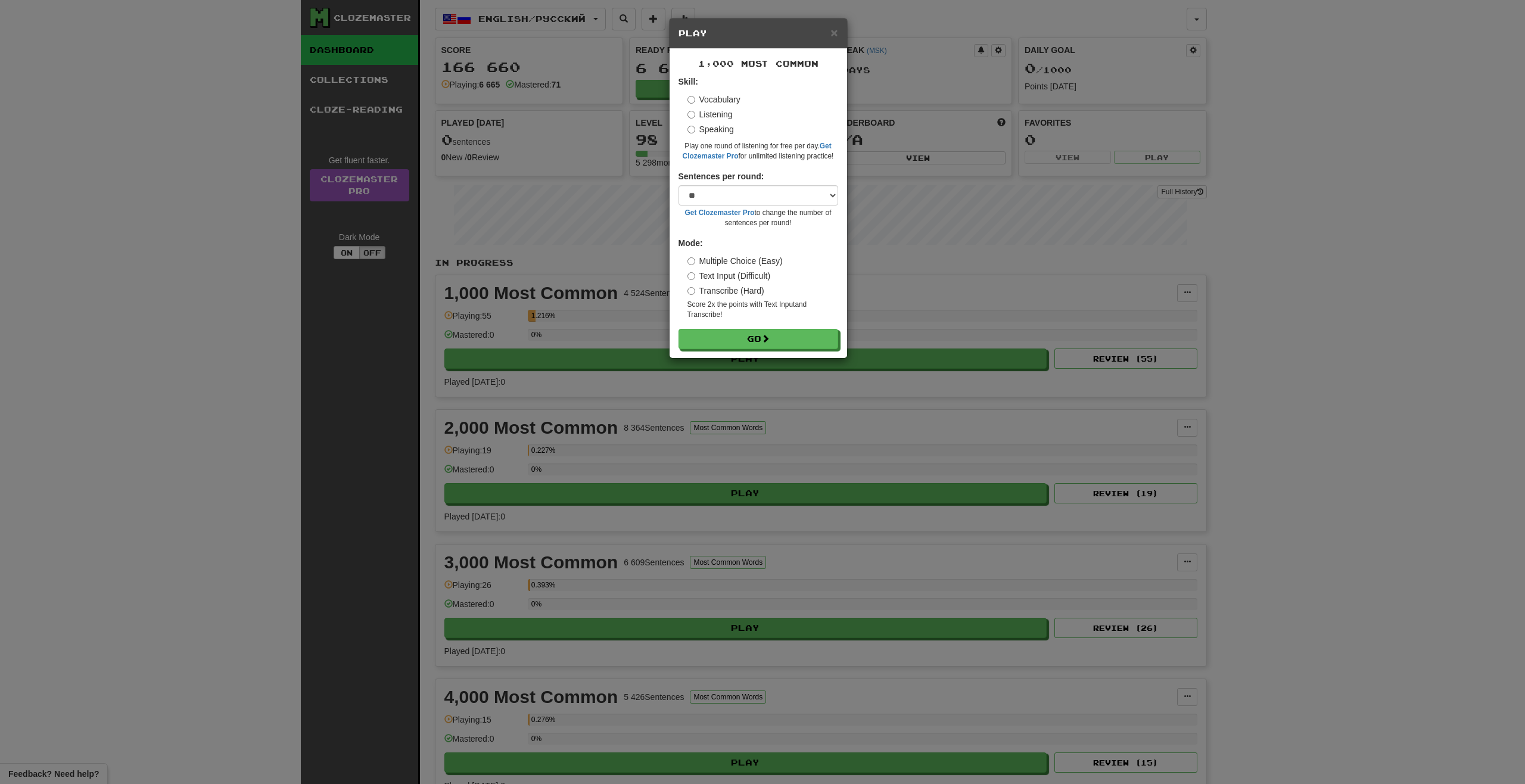
click at [716, 101] on label "Vocabulary" at bounding box center [713, 99] width 53 height 12
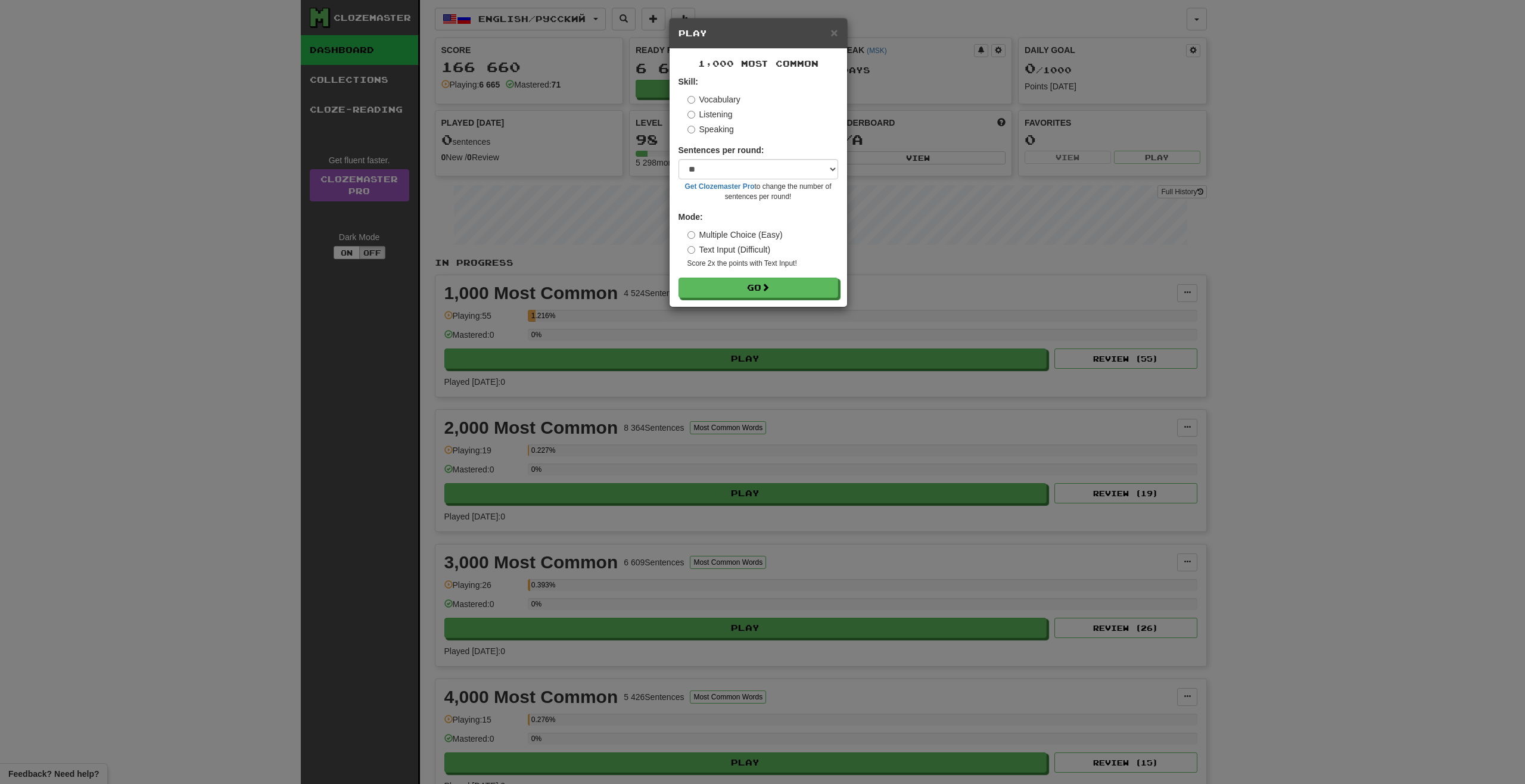
click at [725, 115] on label "Listening" at bounding box center [710, 114] width 45 height 12
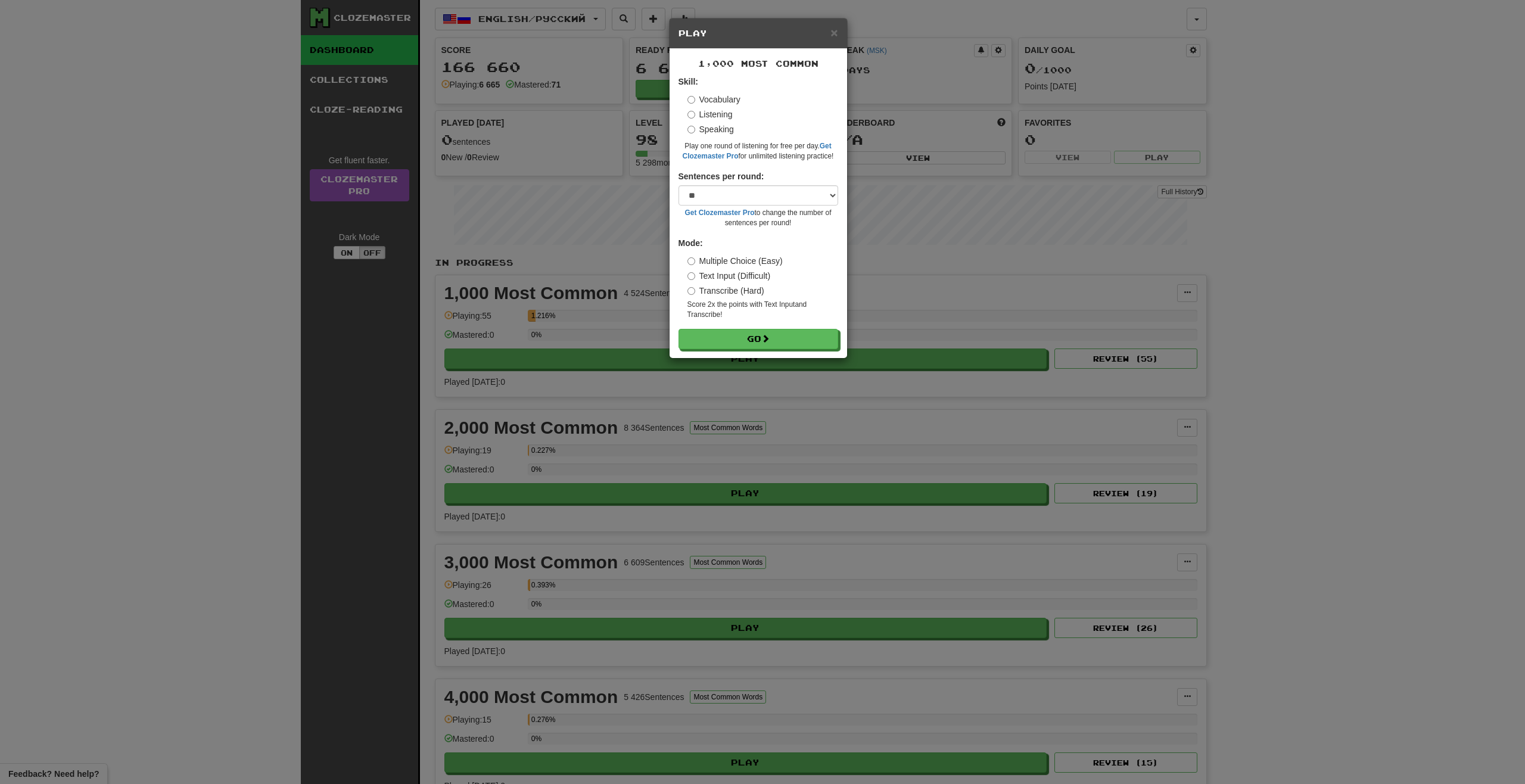
click at [731, 130] on label "Speaking" at bounding box center [710, 129] width 46 height 12
click at [726, 115] on label "Listening" at bounding box center [710, 114] width 45 height 12
click at [723, 97] on label "Vocabulary" at bounding box center [713, 99] width 53 height 12
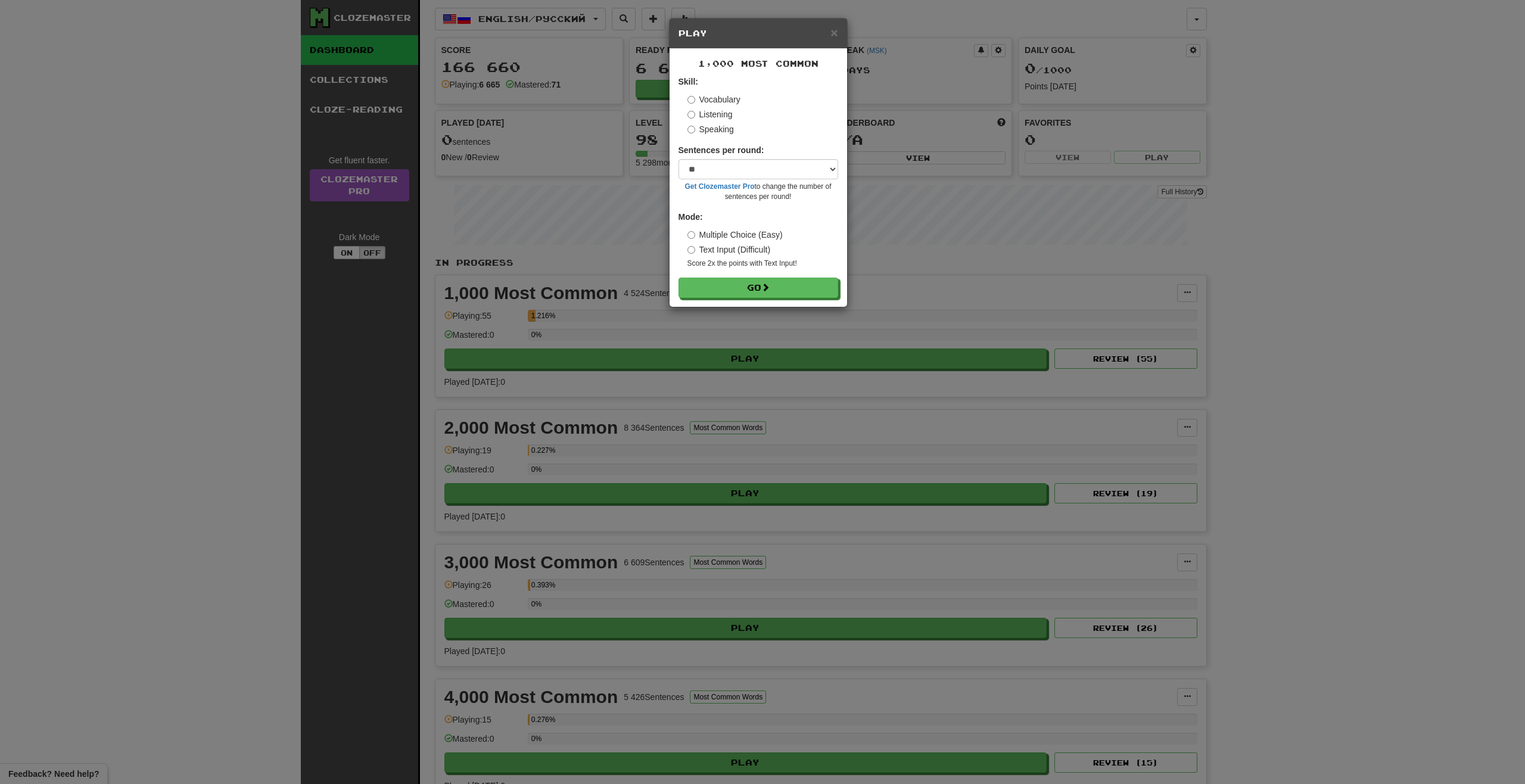
click at [725, 116] on label "Listening" at bounding box center [710, 114] width 45 height 12
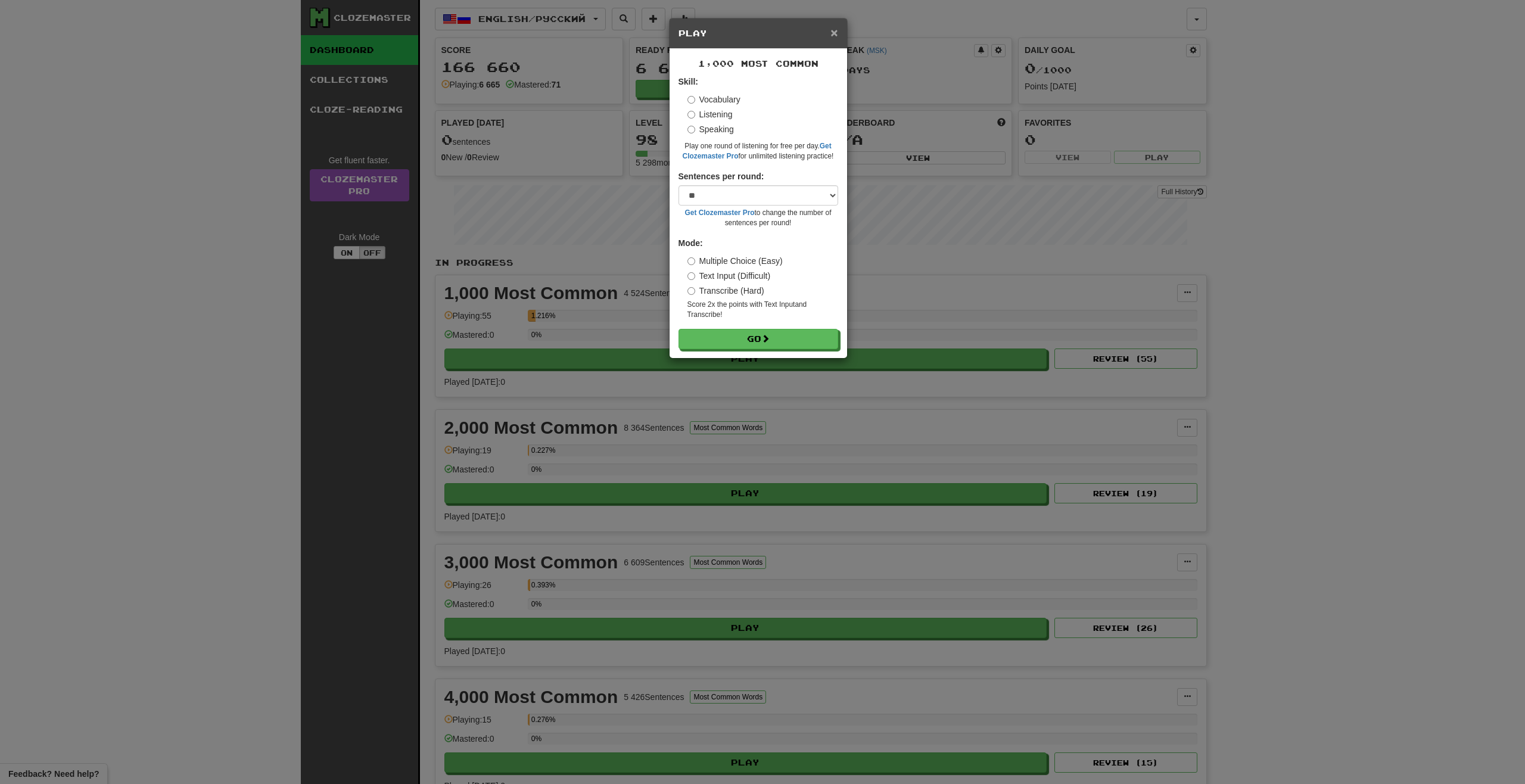
click at [836, 32] on span "×" at bounding box center [834, 32] width 7 height 14
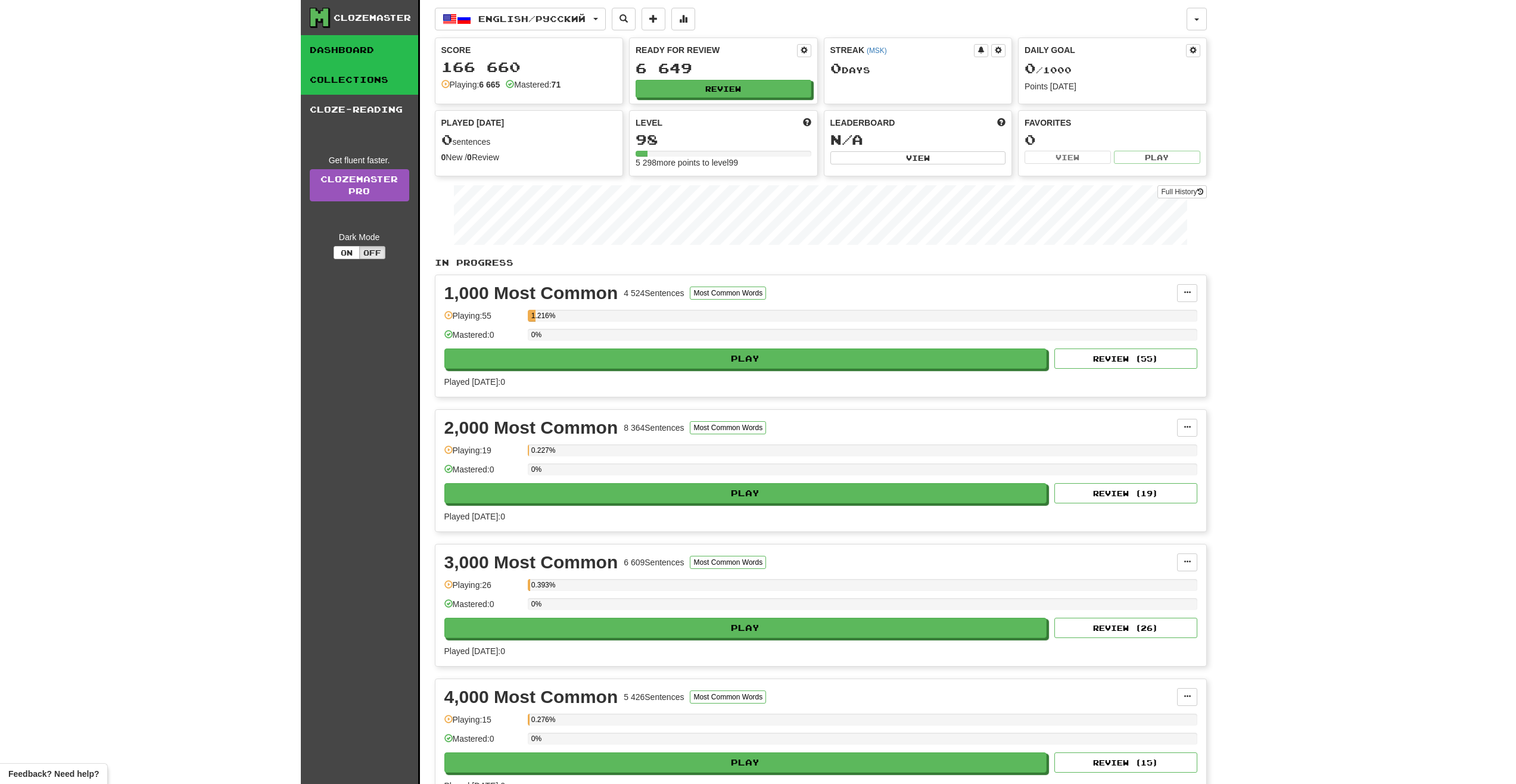
click at [368, 90] on link "Collections" at bounding box center [360, 80] width 117 height 30
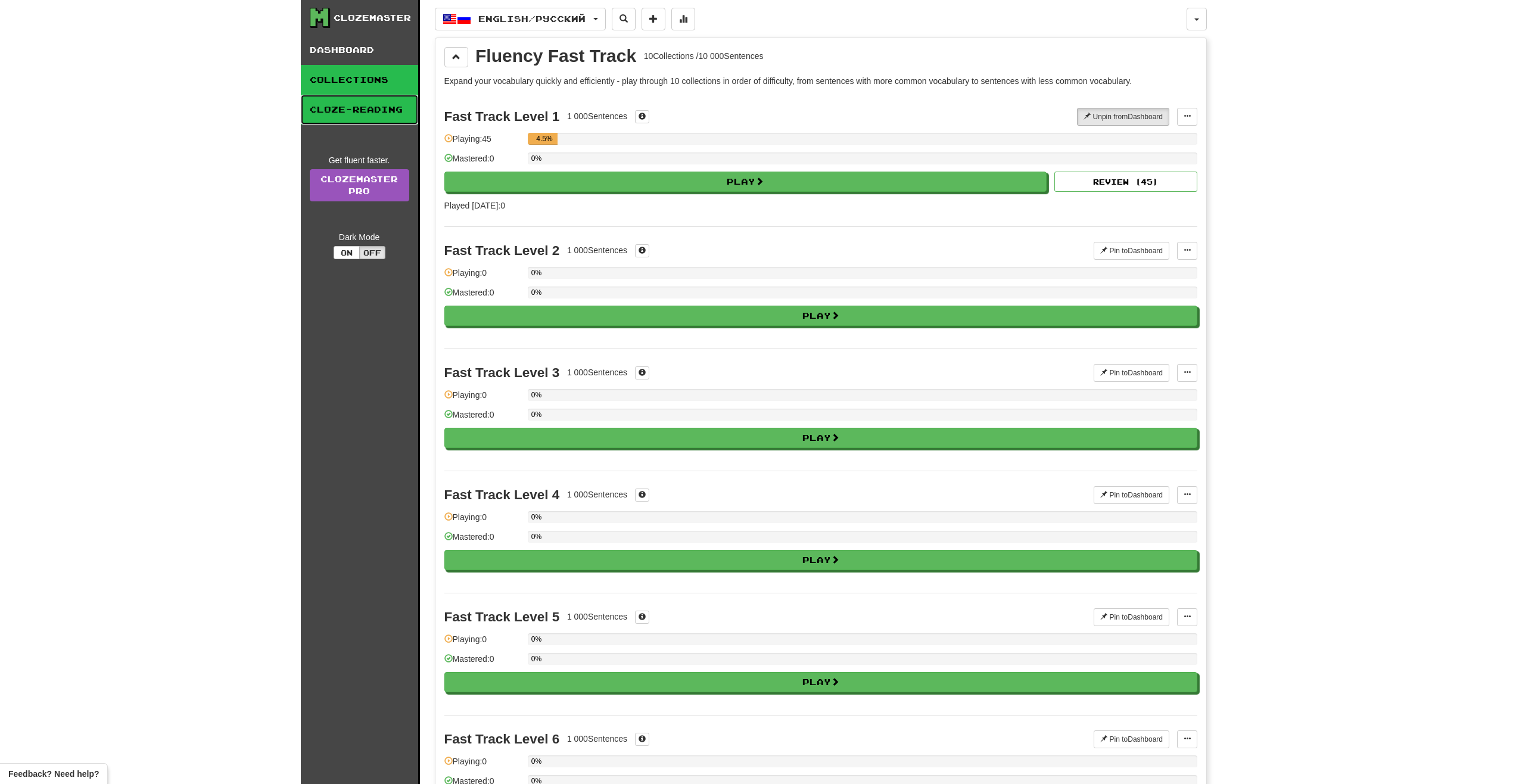
click at [374, 101] on link "Cloze-Reading" at bounding box center [360, 109] width 117 height 30
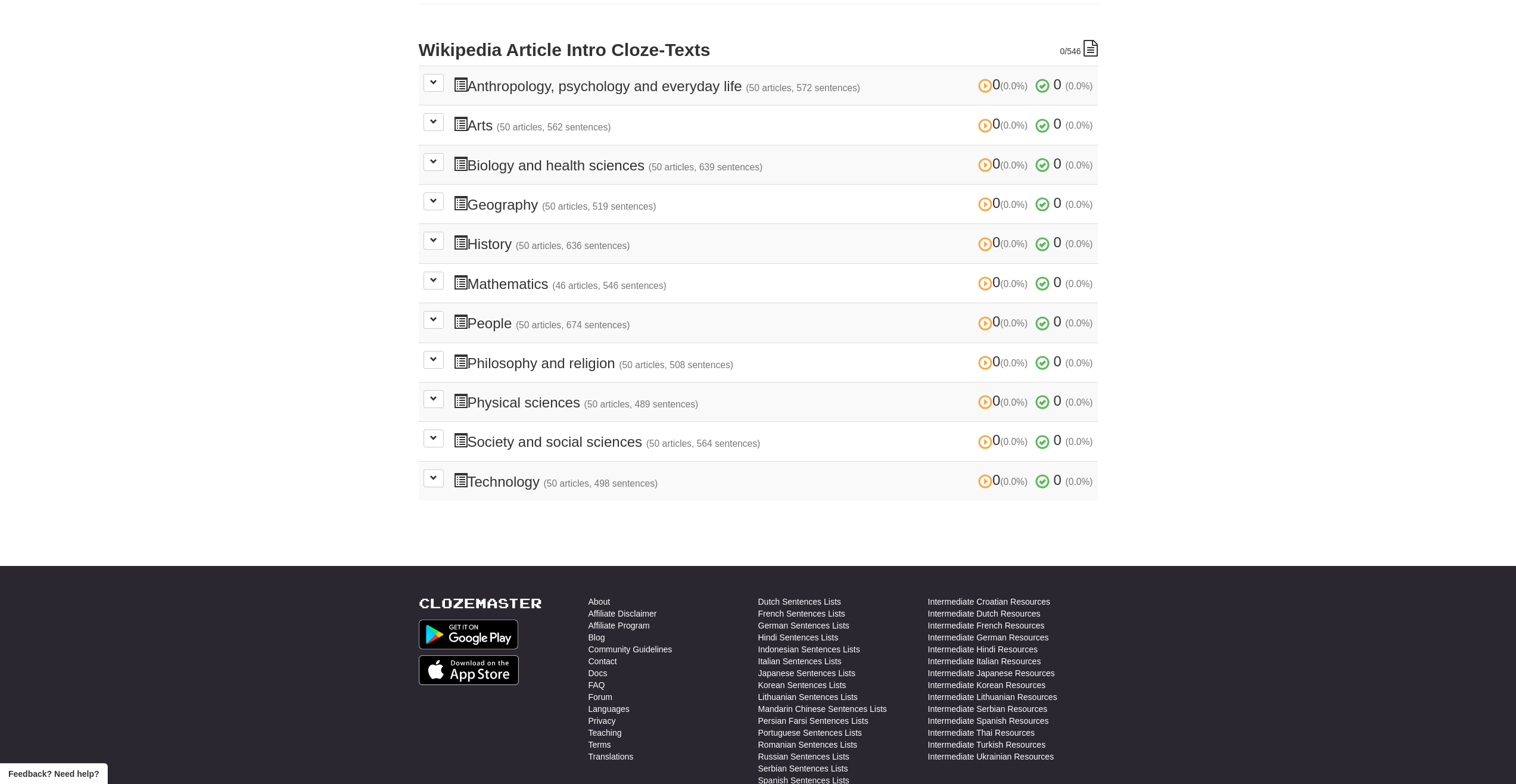
scroll to position [298, 0]
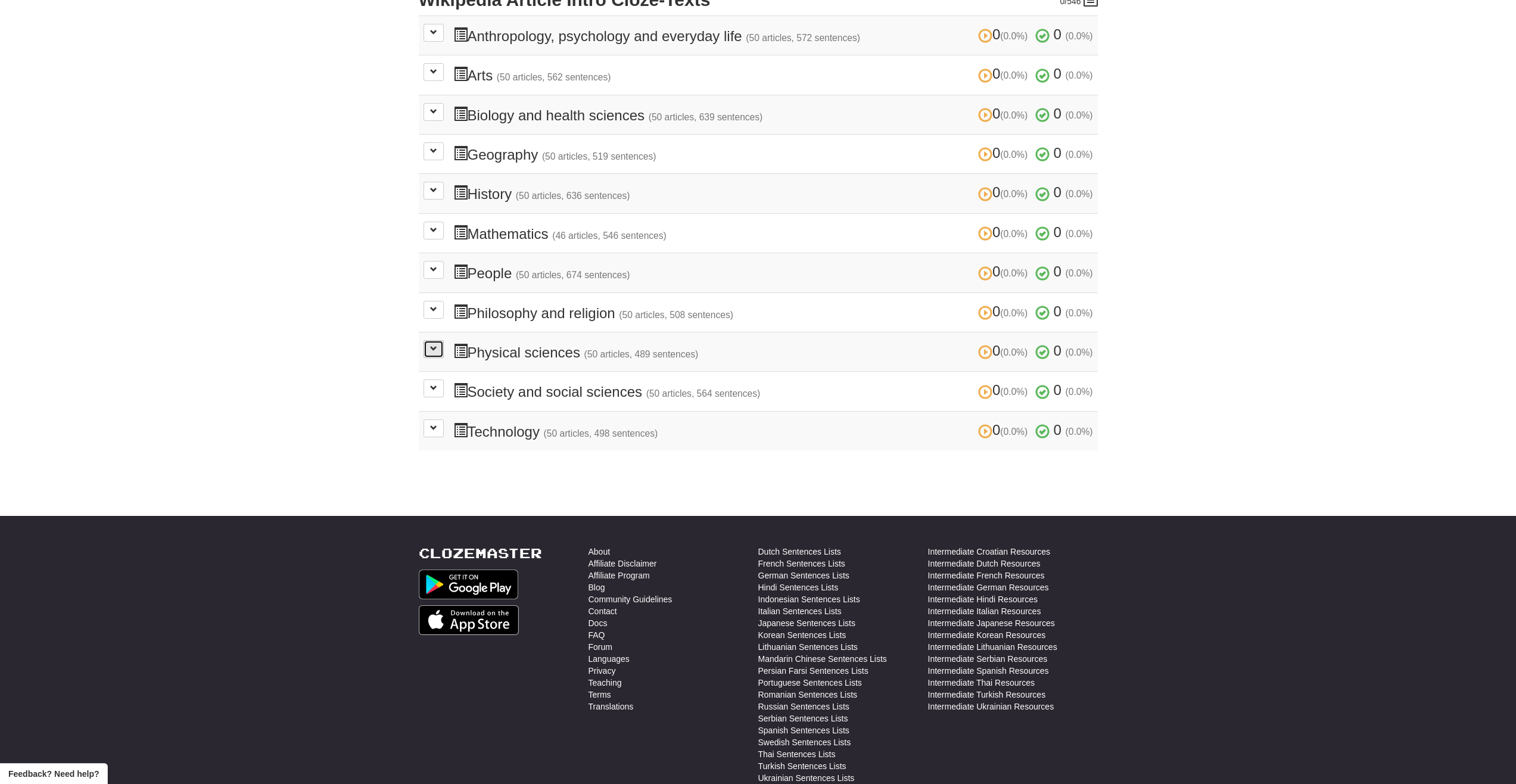
click at [425, 346] on button at bounding box center [434, 349] width 20 height 18
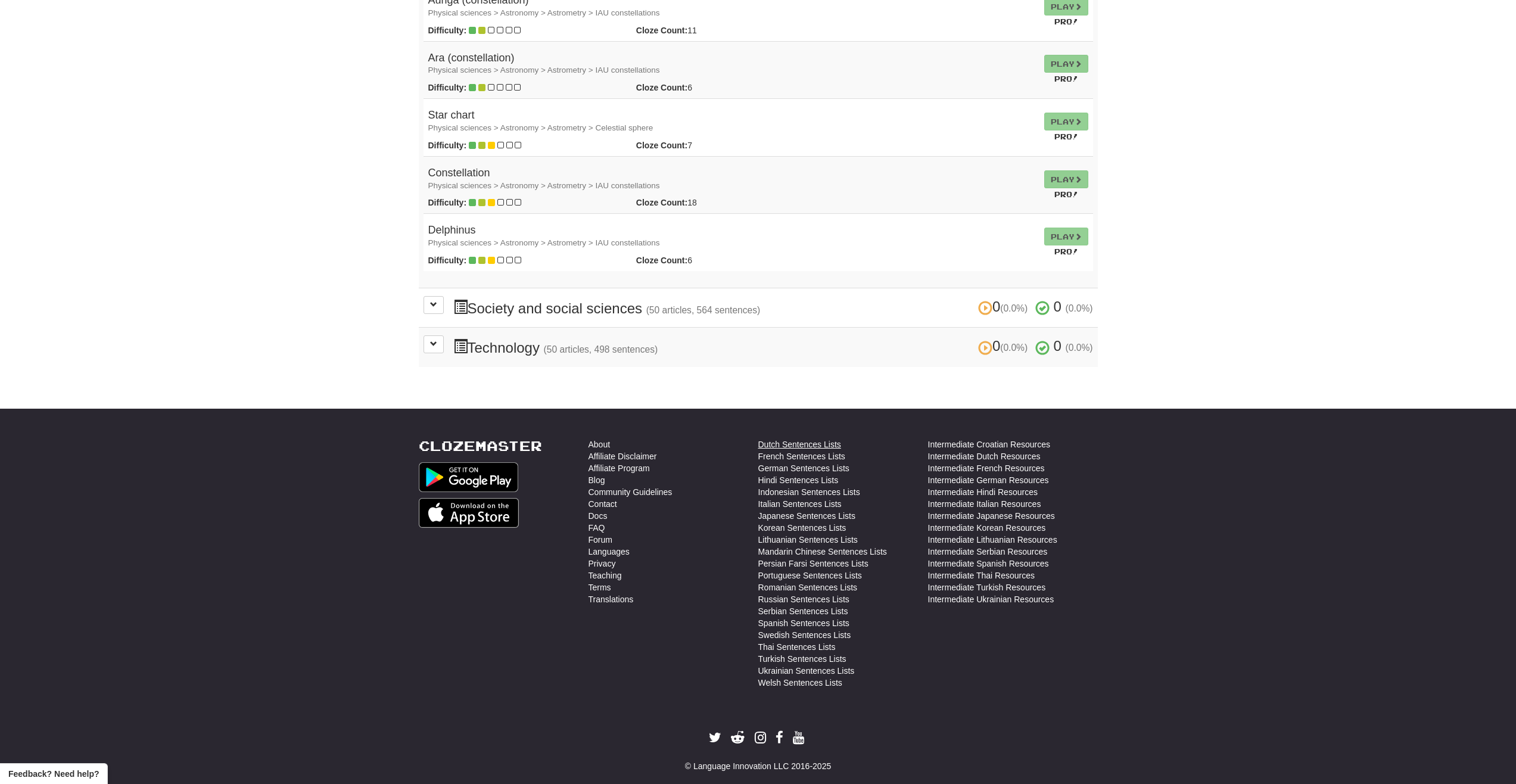
scroll to position [3276, 0]
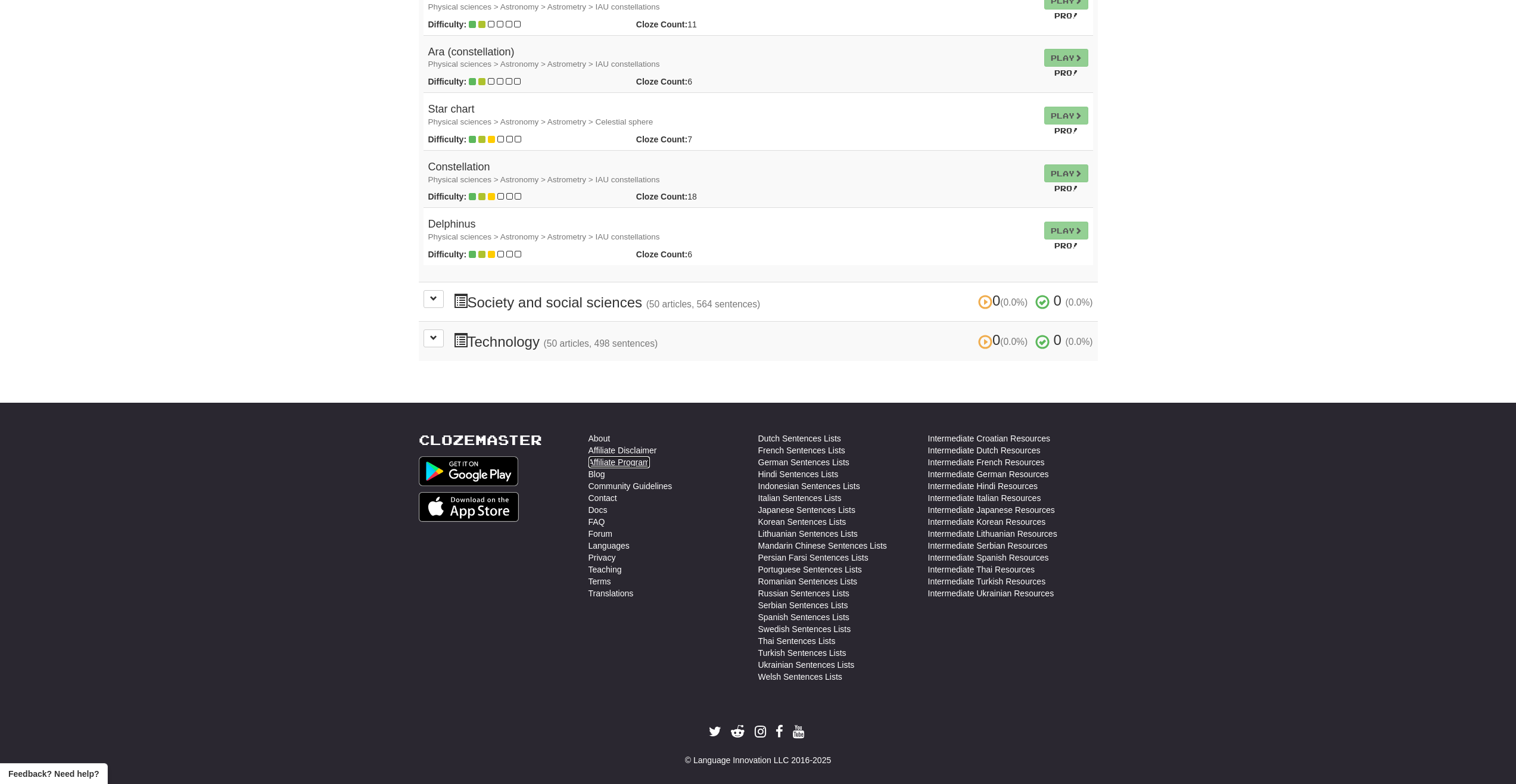
click at [647, 464] on link "Affiliate Program" at bounding box center [619, 462] width 61 height 12
click at [824, 436] on link "Dutch Sentences Lists" at bounding box center [800, 438] width 83 height 12
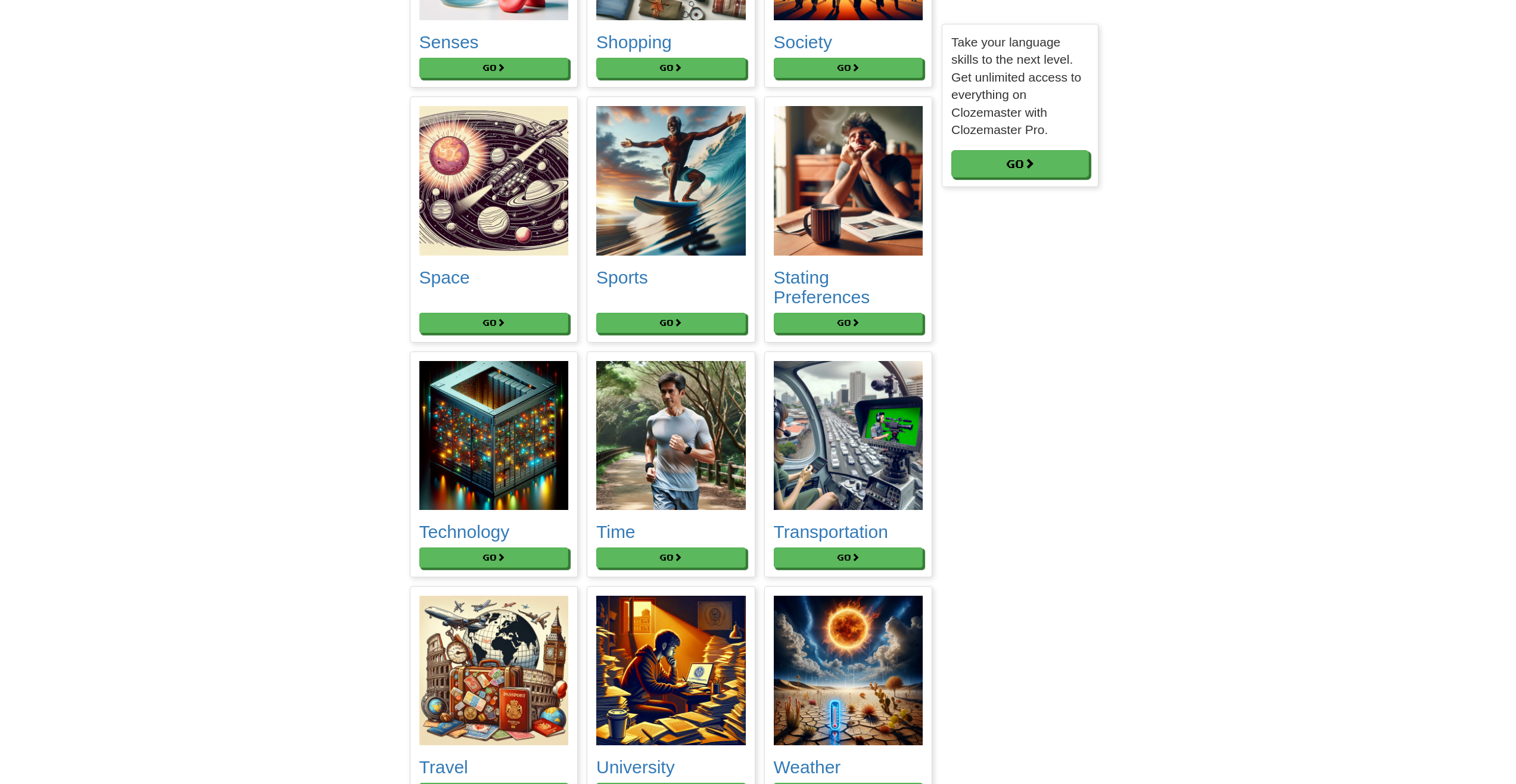
scroll to position [6474, 0]
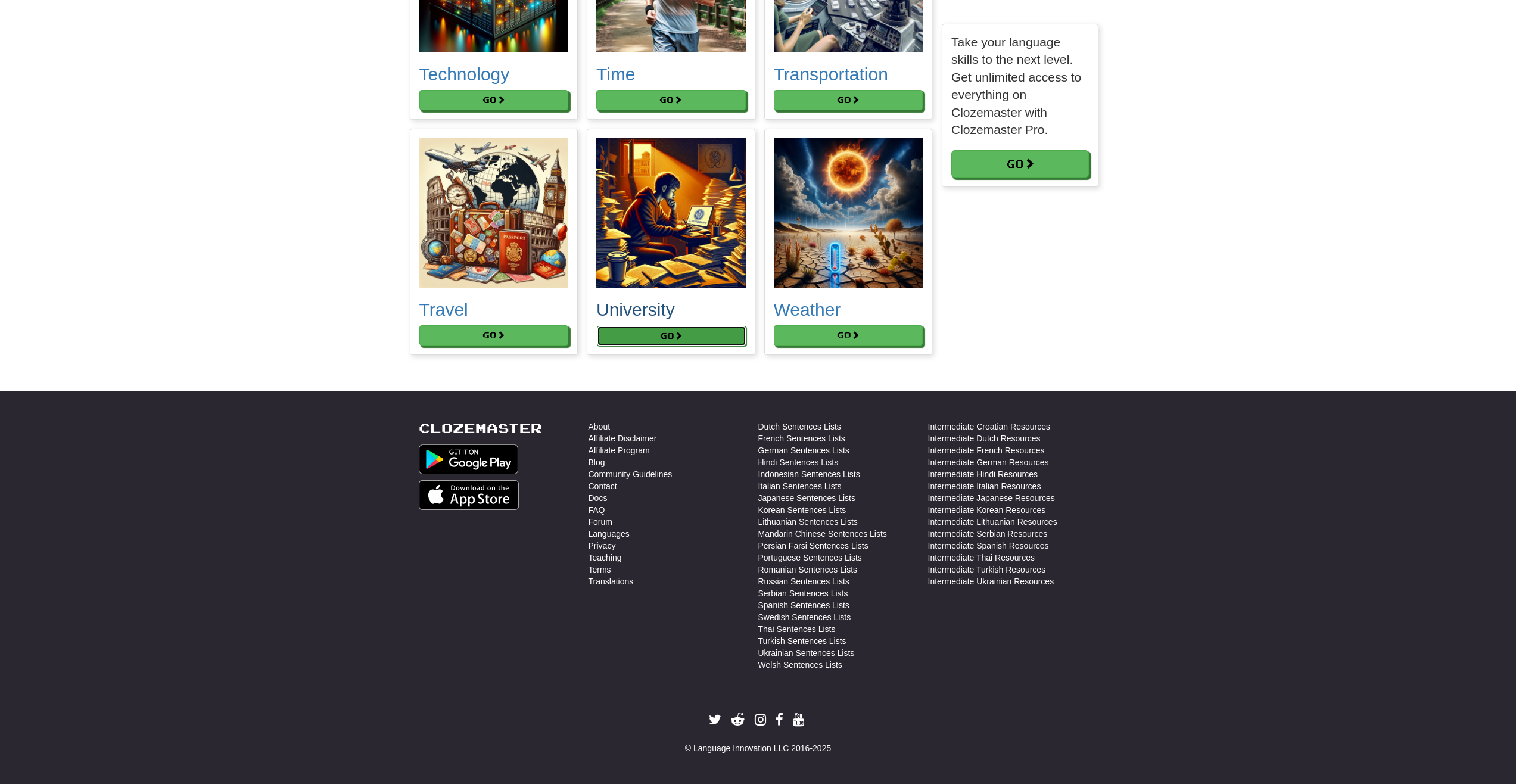
click button "Go"
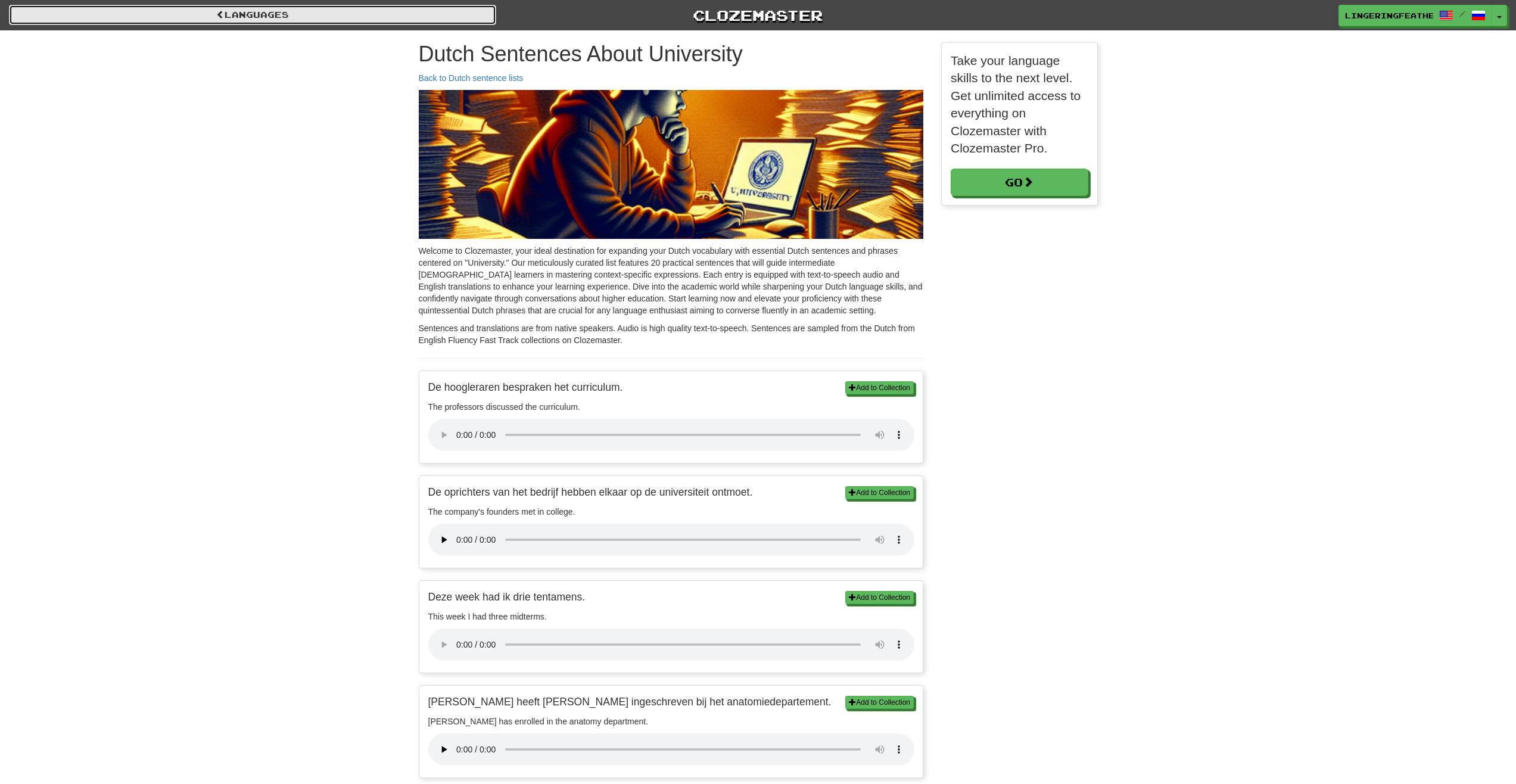
click at [348, 20] on link "Languages" at bounding box center [253, 15] width 488 height 20
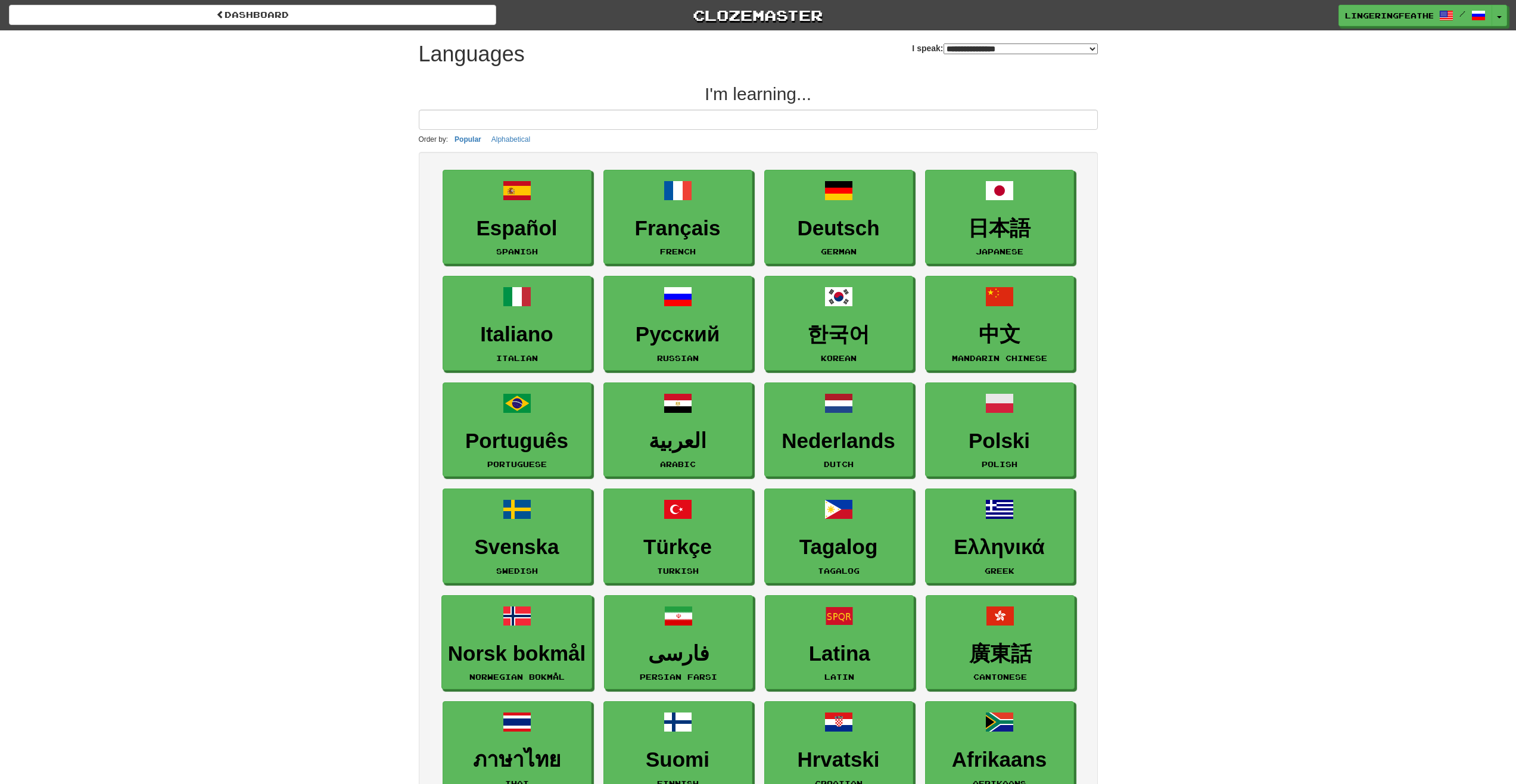
select select "*******"
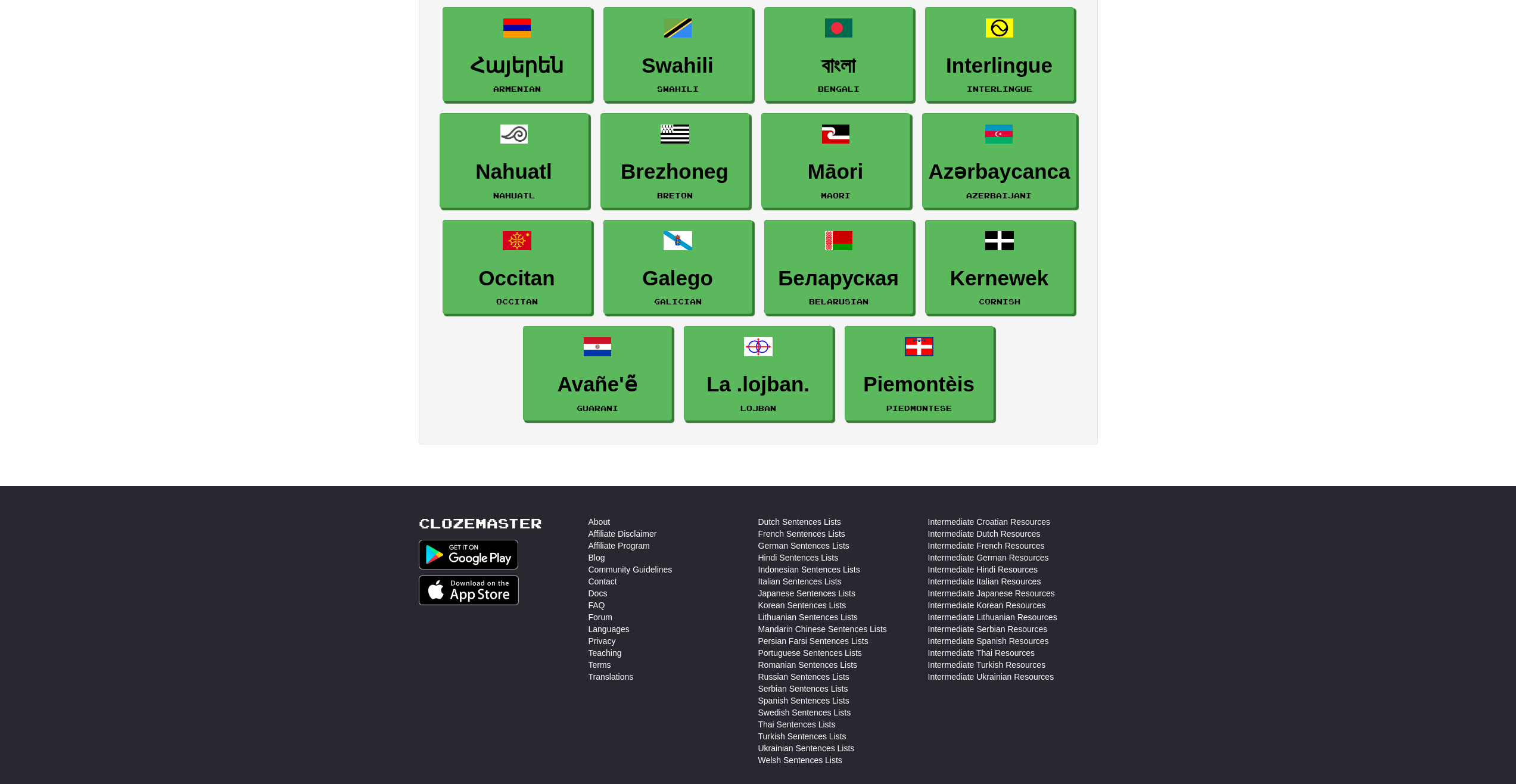
scroll to position [1746, 0]
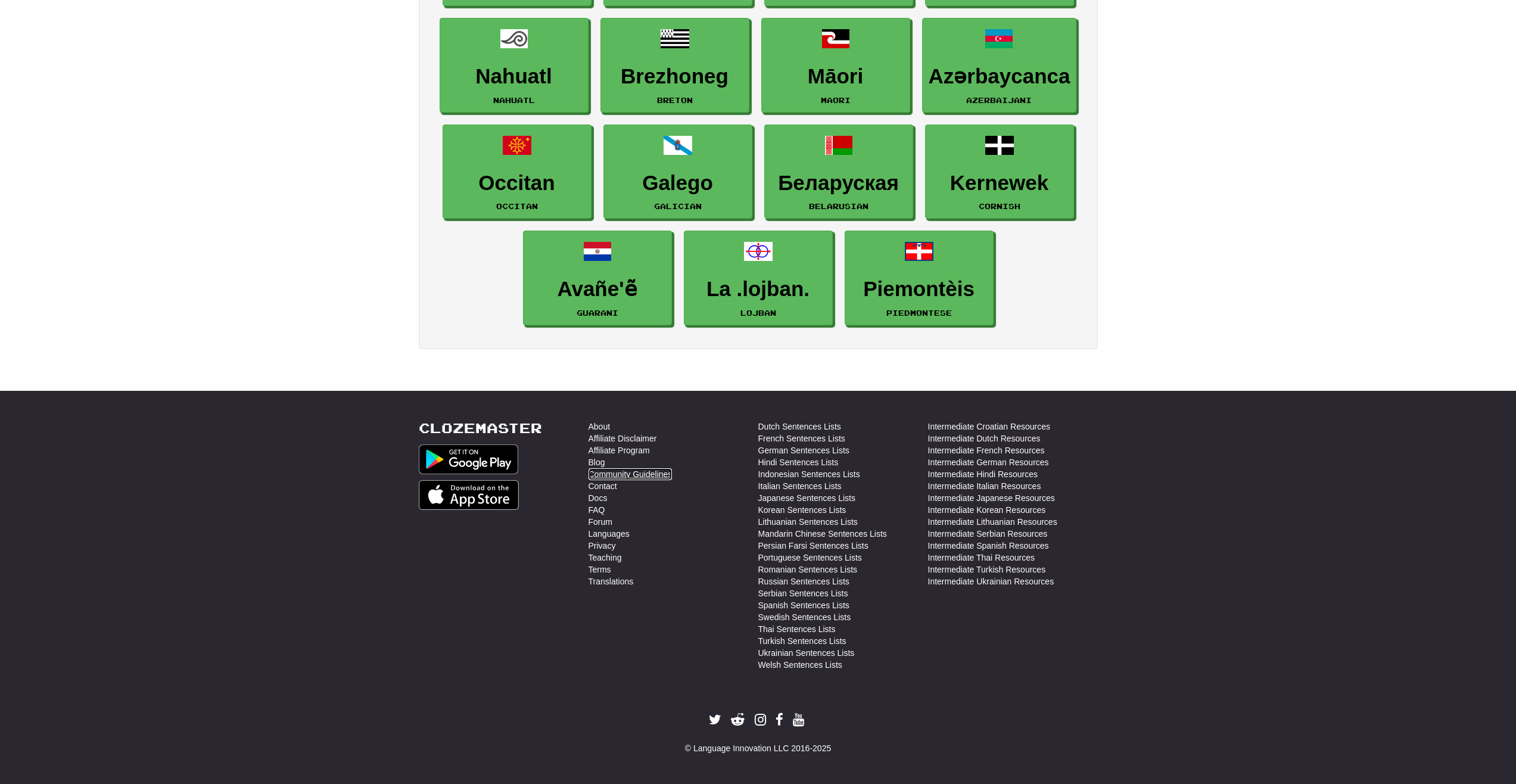
click at [610, 474] on link "Community Guidelines" at bounding box center [631, 474] width 84 height 12
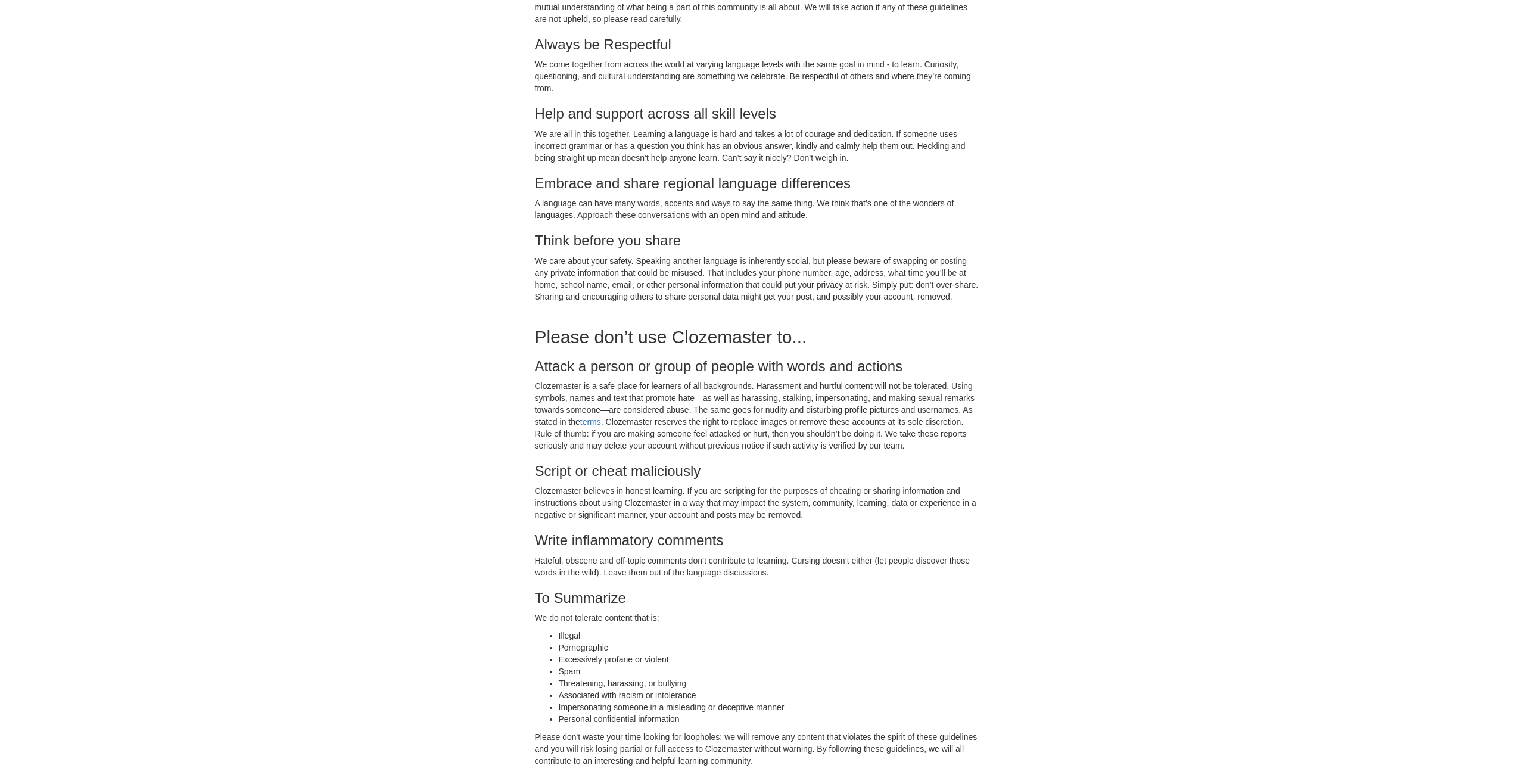
scroll to position [45, 0]
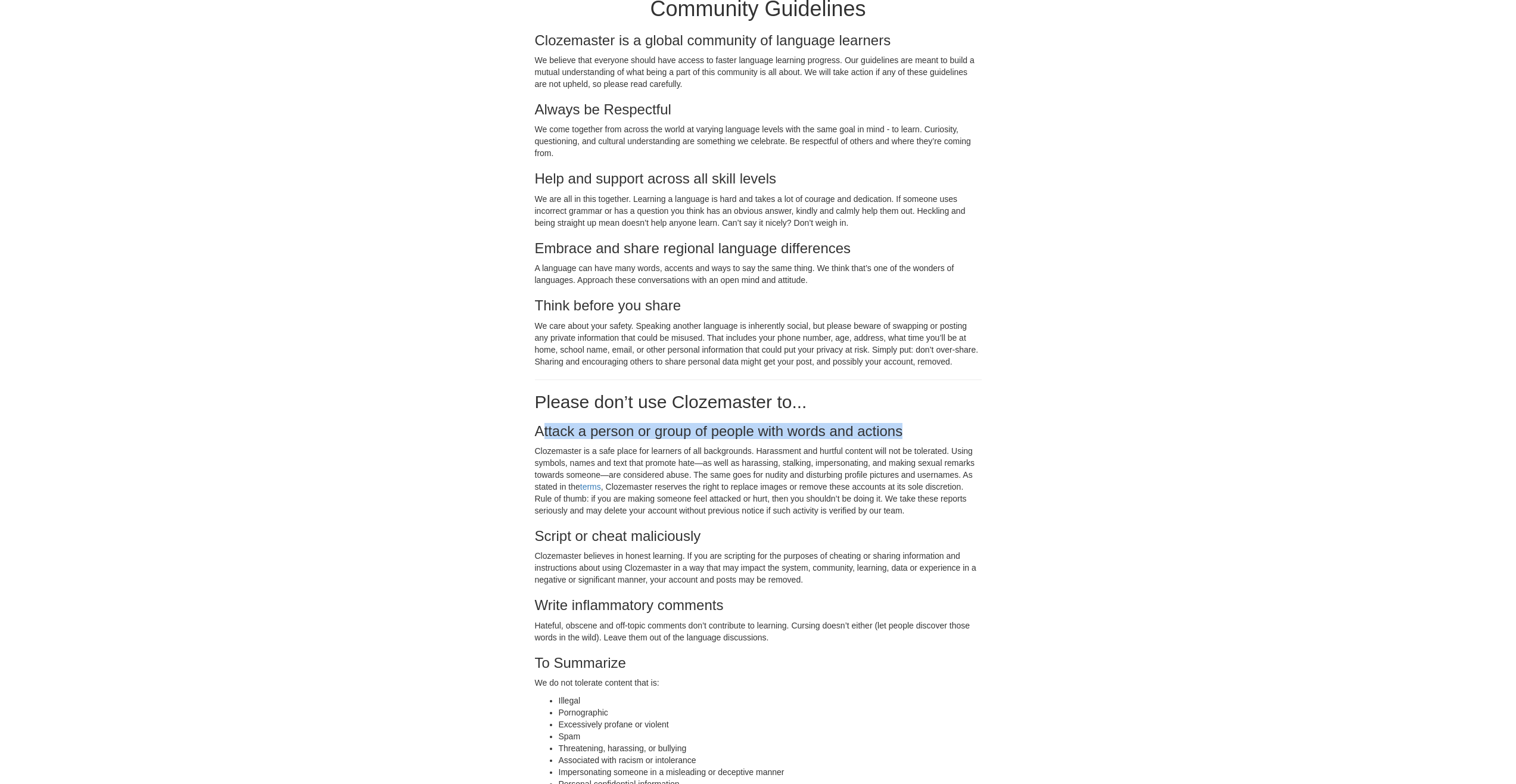
drag, startPoint x: 544, startPoint y: 438, endPoint x: 907, endPoint y: 433, distance: 363.0
click at [907, 433] on h3 "Attack a person or group of people with words and actions" at bounding box center [759, 431] width 447 height 15
drag, startPoint x: 613, startPoint y: 451, endPoint x: 748, endPoint y: 449, distance: 135.0
click at [715, 443] on div "Community Guidelines Clozemaster is a global community of language learners We …" at bounding box center [759, 411] width 465 height 852
click at [861, 473] on p "Clozemaster is a safe place for learners of all backgrounds. Harassment and hur…" at bounding box center [759, 480] width 447 height 71
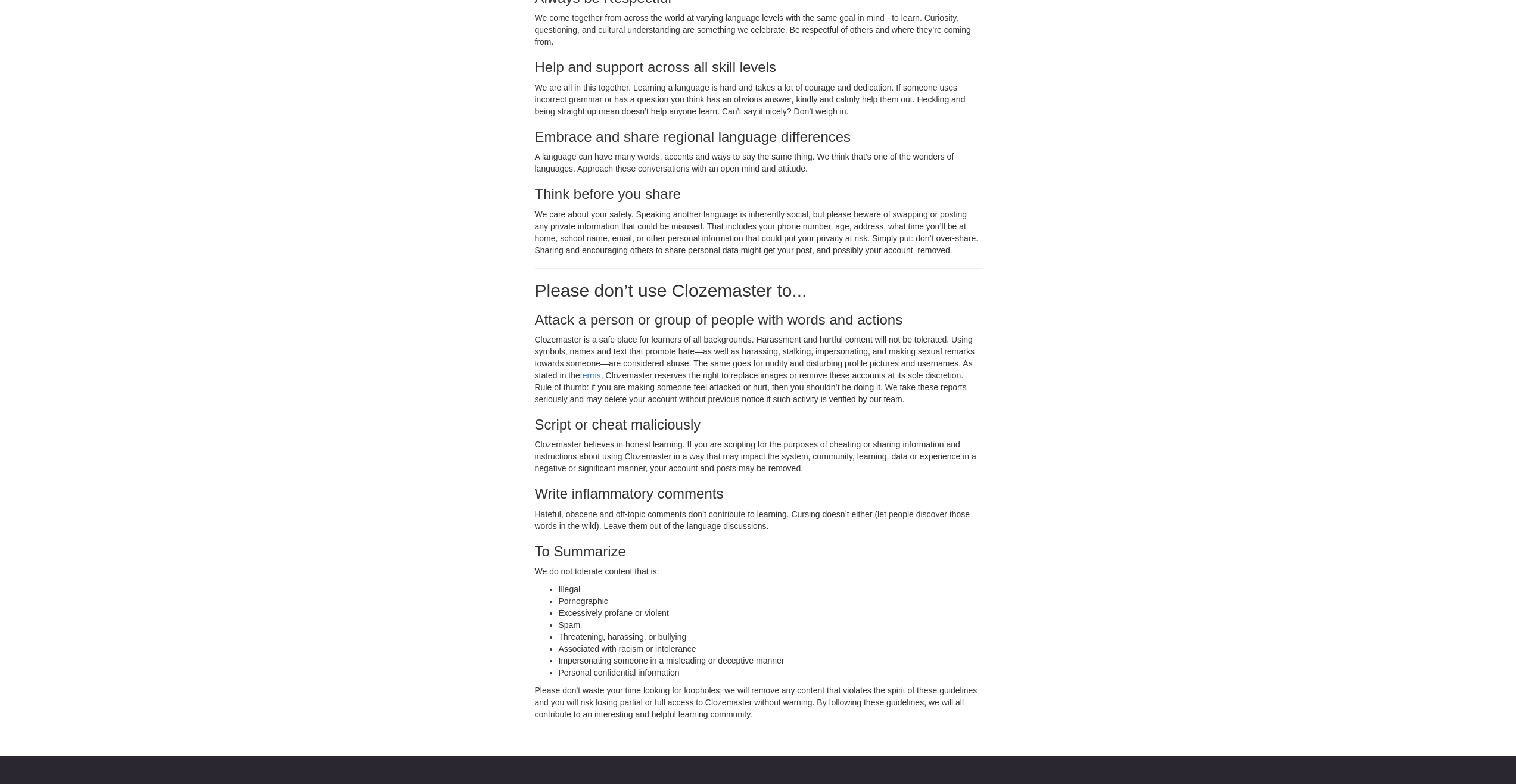
scroll to position [0, 0]
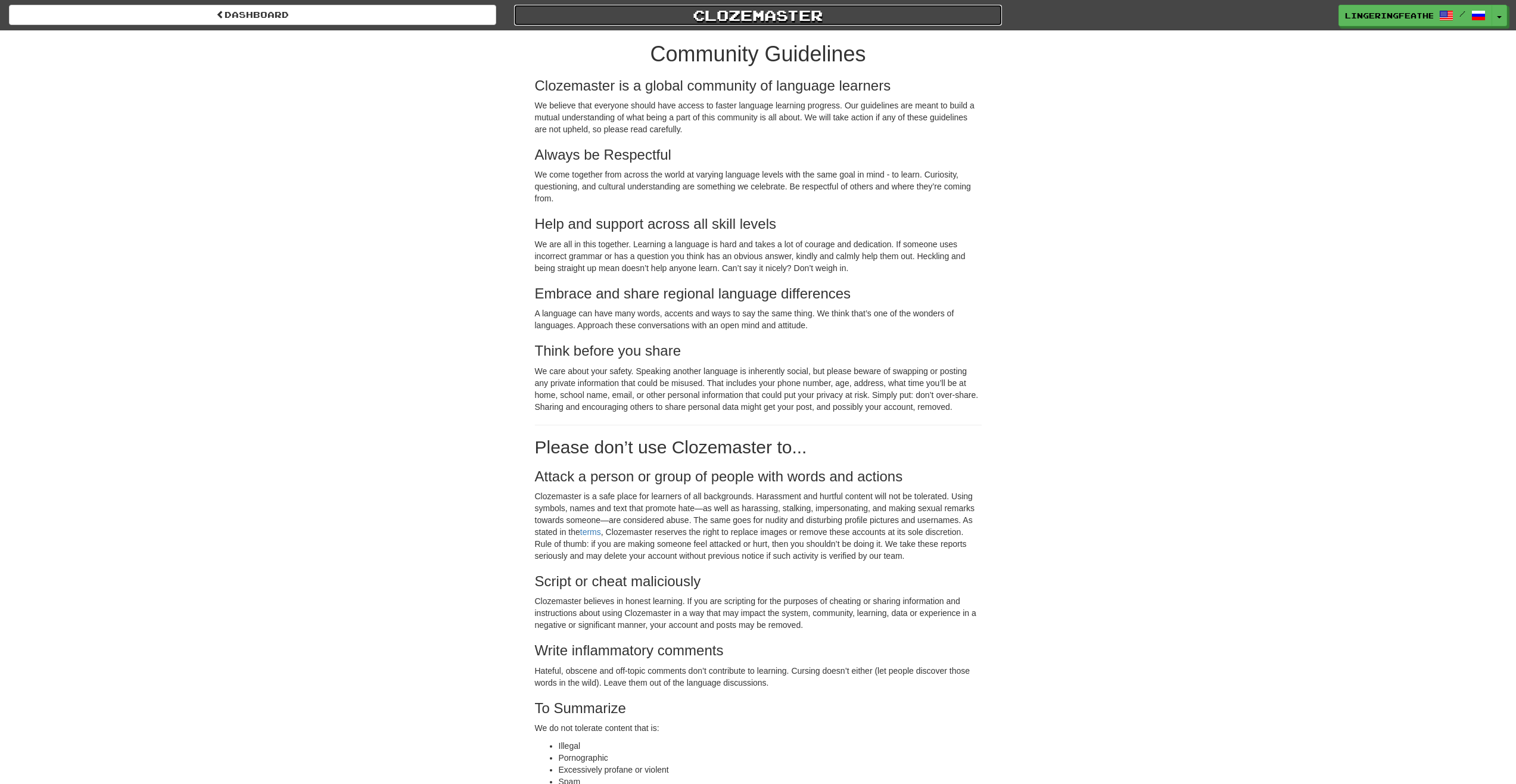
drag, startPoint x: 728, startPoint y: 15, endPoint x: 697, endPoint y: 21, distance: 31.6
click at [728, 14] on link "Clozemaster" at bounding box center [758, 15] width 488 height 21
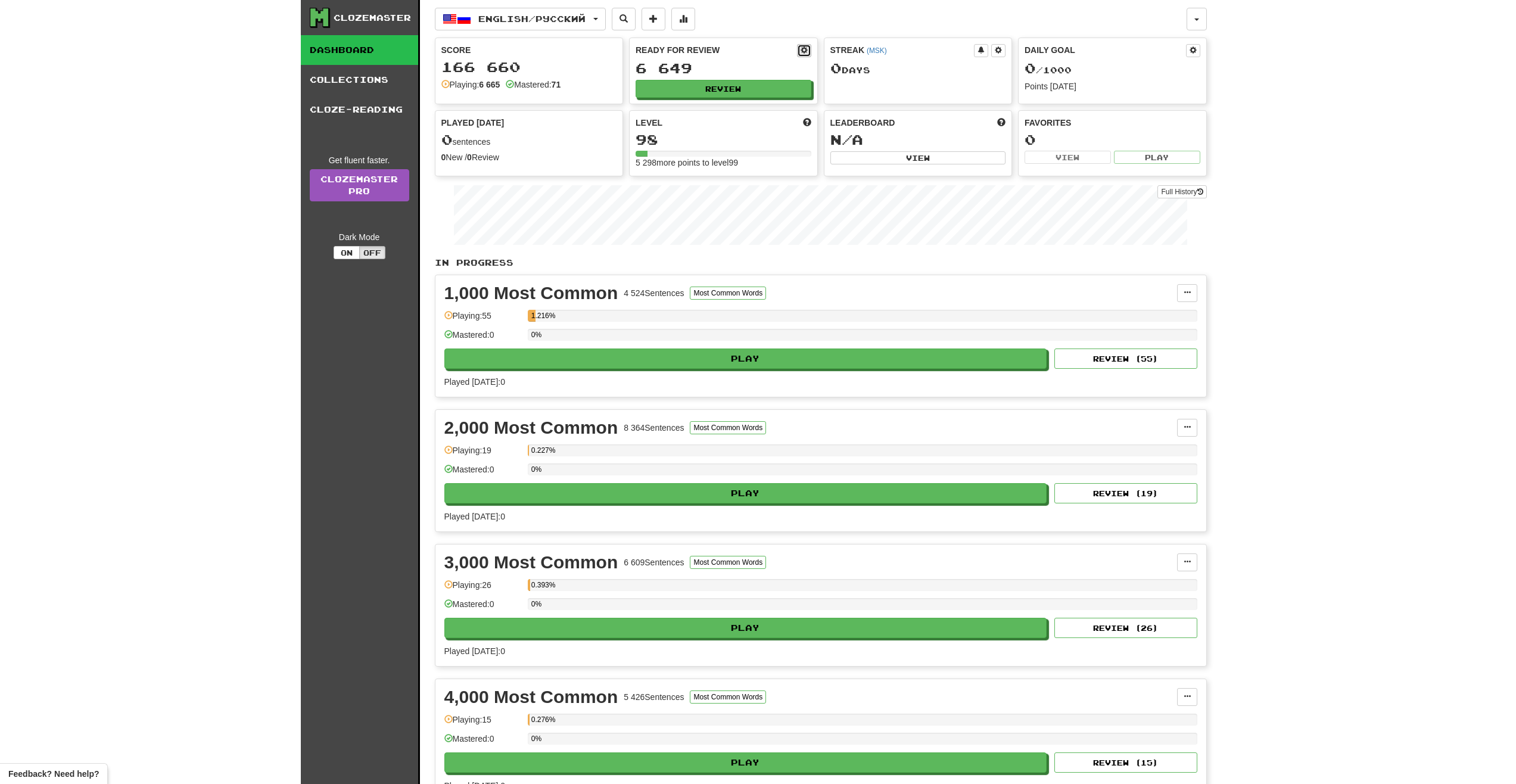
click at [803, 47] on span at bounding box center [804, 50] width 7 height 7
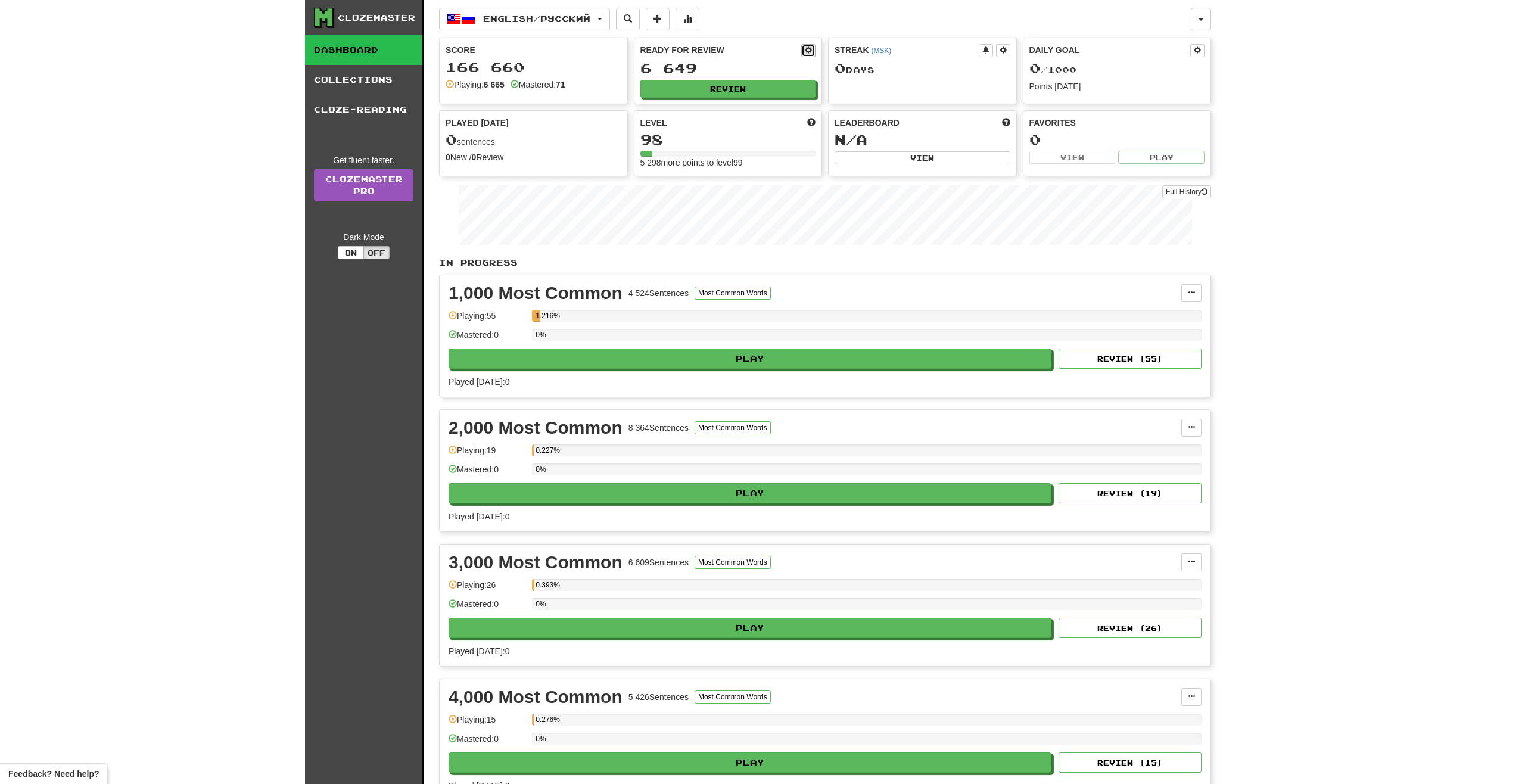
select select "*"
select select "**"
select select "***"
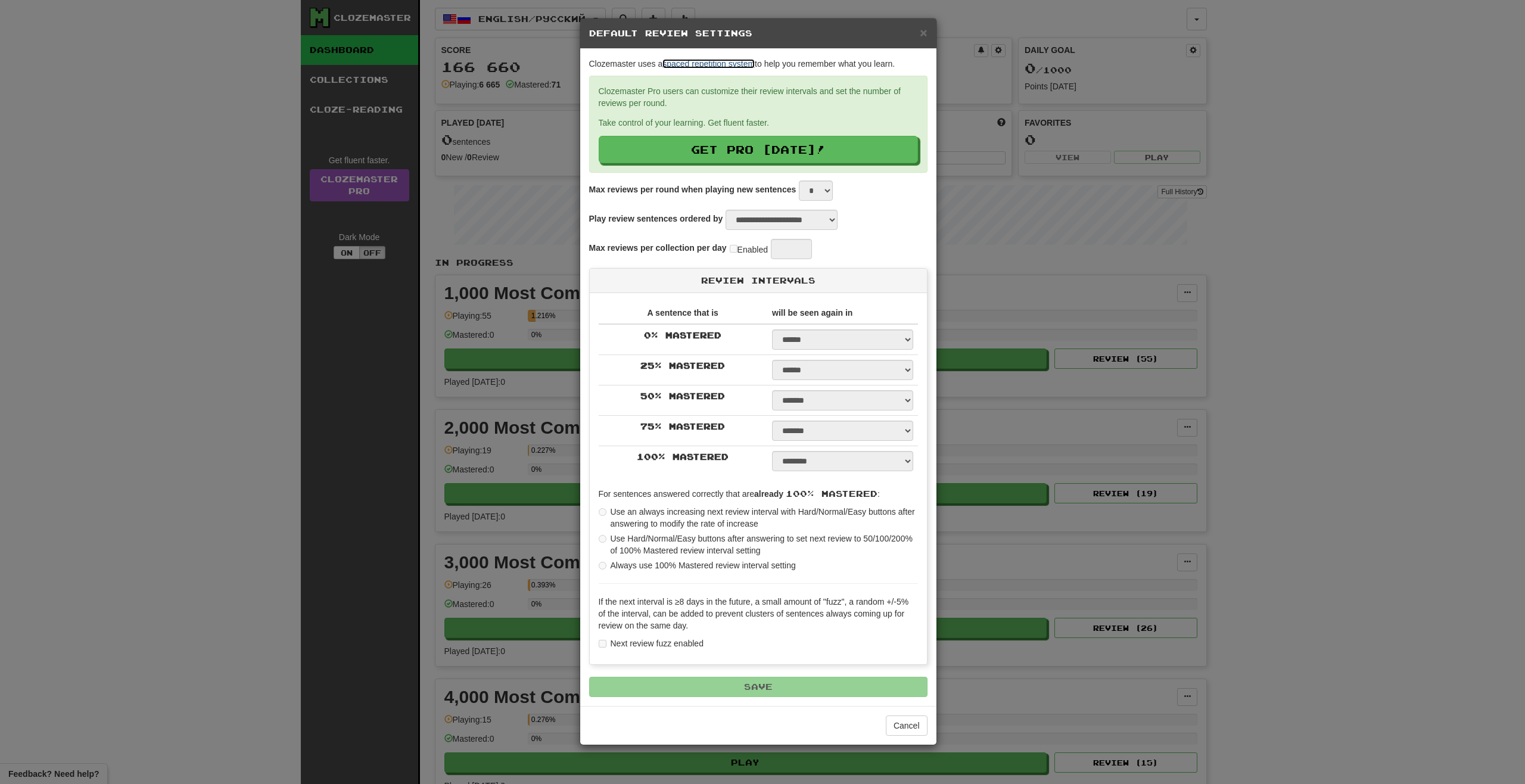
click at [691, 65] on link "spaced repetition system" at bounding box center [708, 64] width 92 height 10
click at [994, 240] on div "**********" at bounding box center [762, 392] width 1525 height 784
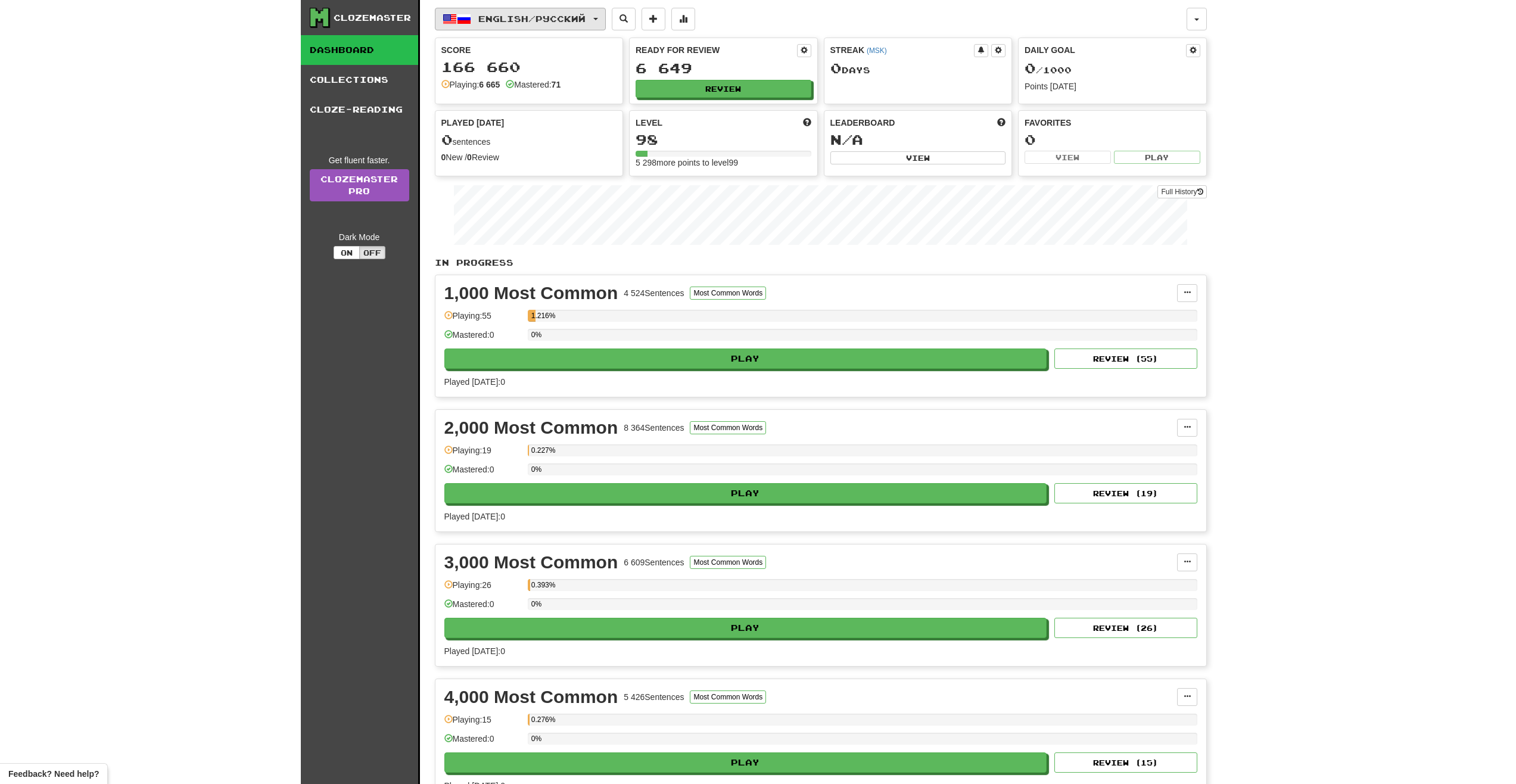
click at [606, 18] on button "English / Русский" at bounding box center [520, 19] width 171 height 23
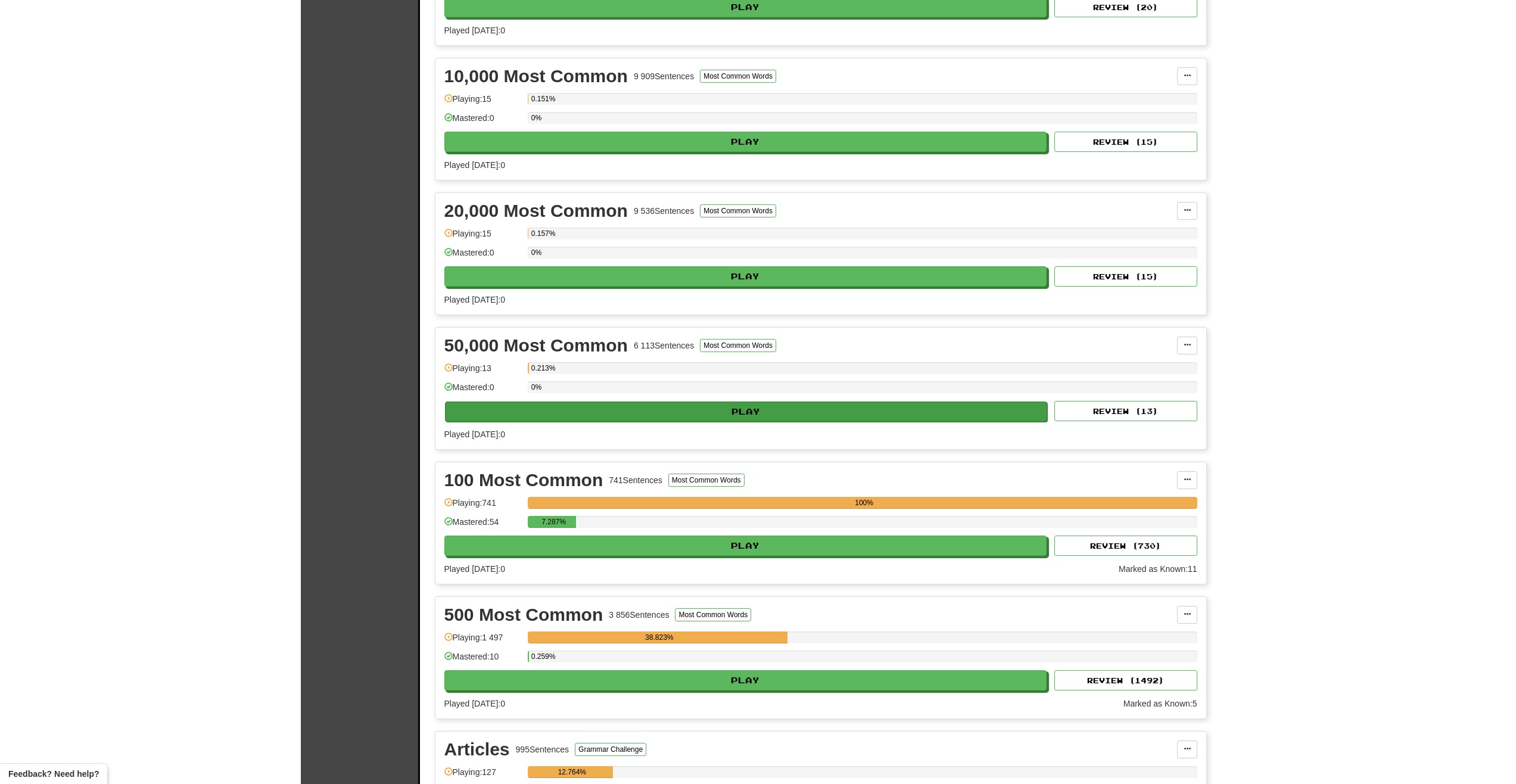
scroll to position [1012, 0]
